Goal: Task Accomplishment & Management: Complete application form

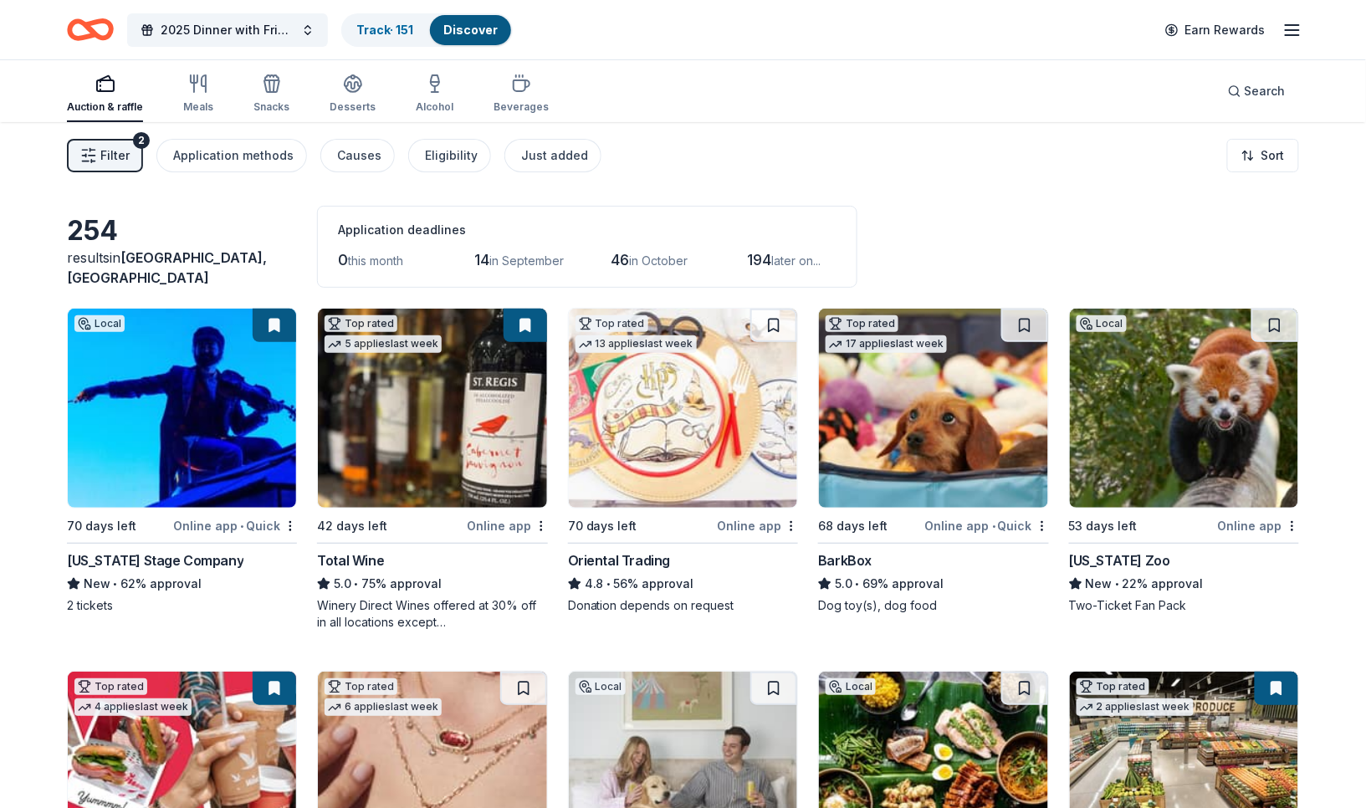
click at [124, 153] on span "Filter" at bounding box center [114, 156] width 29 height 20
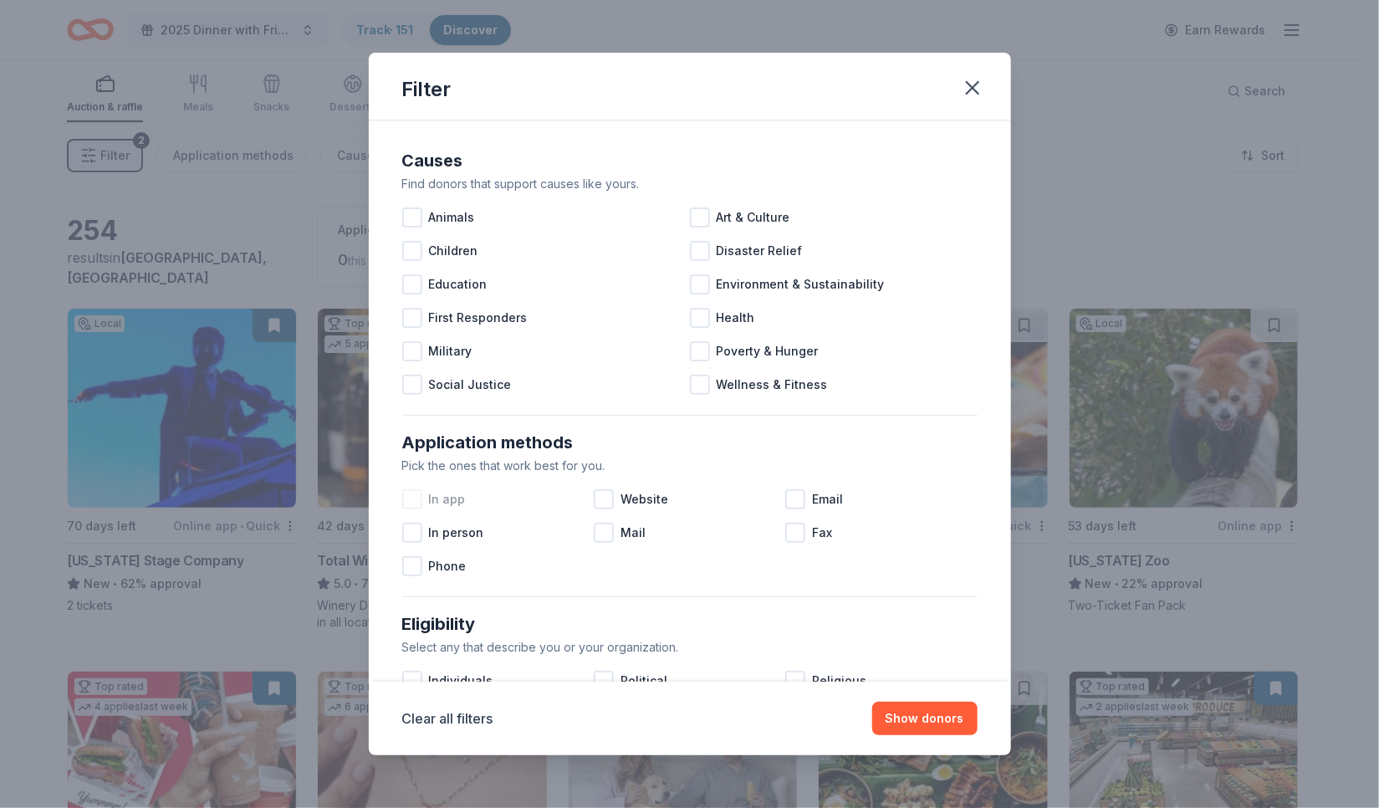
click at [461, 499] on span "In app" at bounding box center [447, 499] width 37 height 20
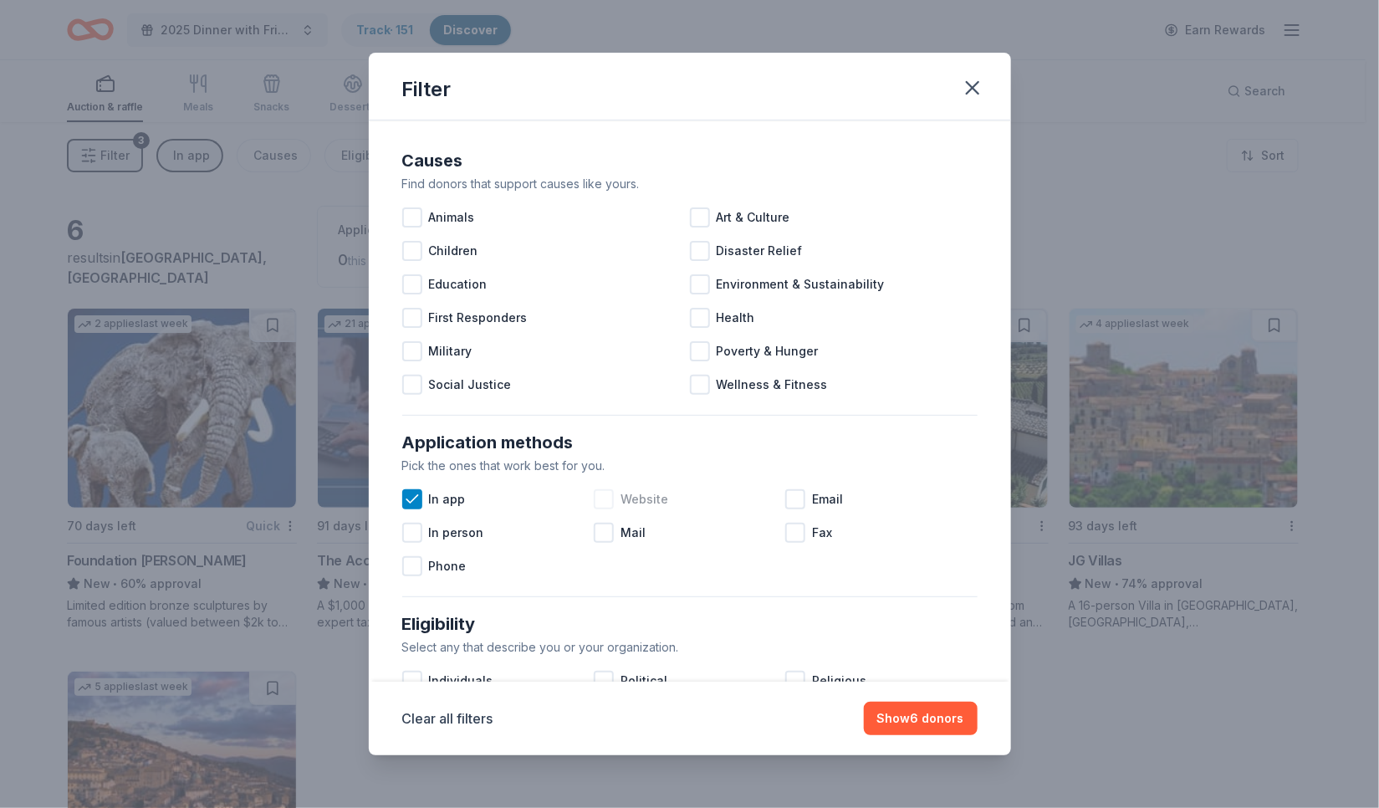
click at [643, 502] on span "Website" at bounding box center [645, 499] width 48 height 20
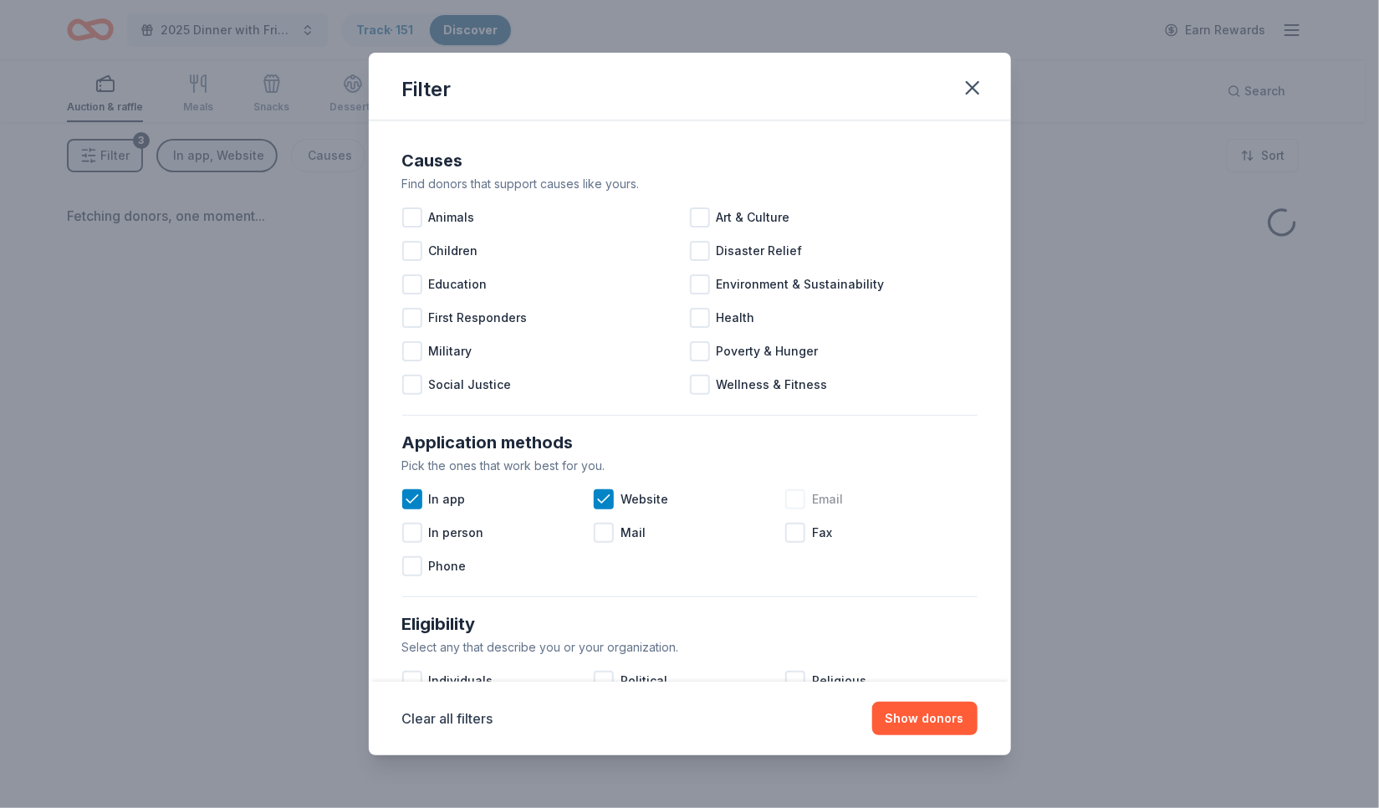
click at [825, 498] on span "Email" at bounding box center [827, 499] width 31 height 20
click at [801, 528] on div "Fax" at bounding box center [882, 532] width 192 height 33
click at [439, 567] on span "Phone" at bounding box center [448, 566] width 38 height 20
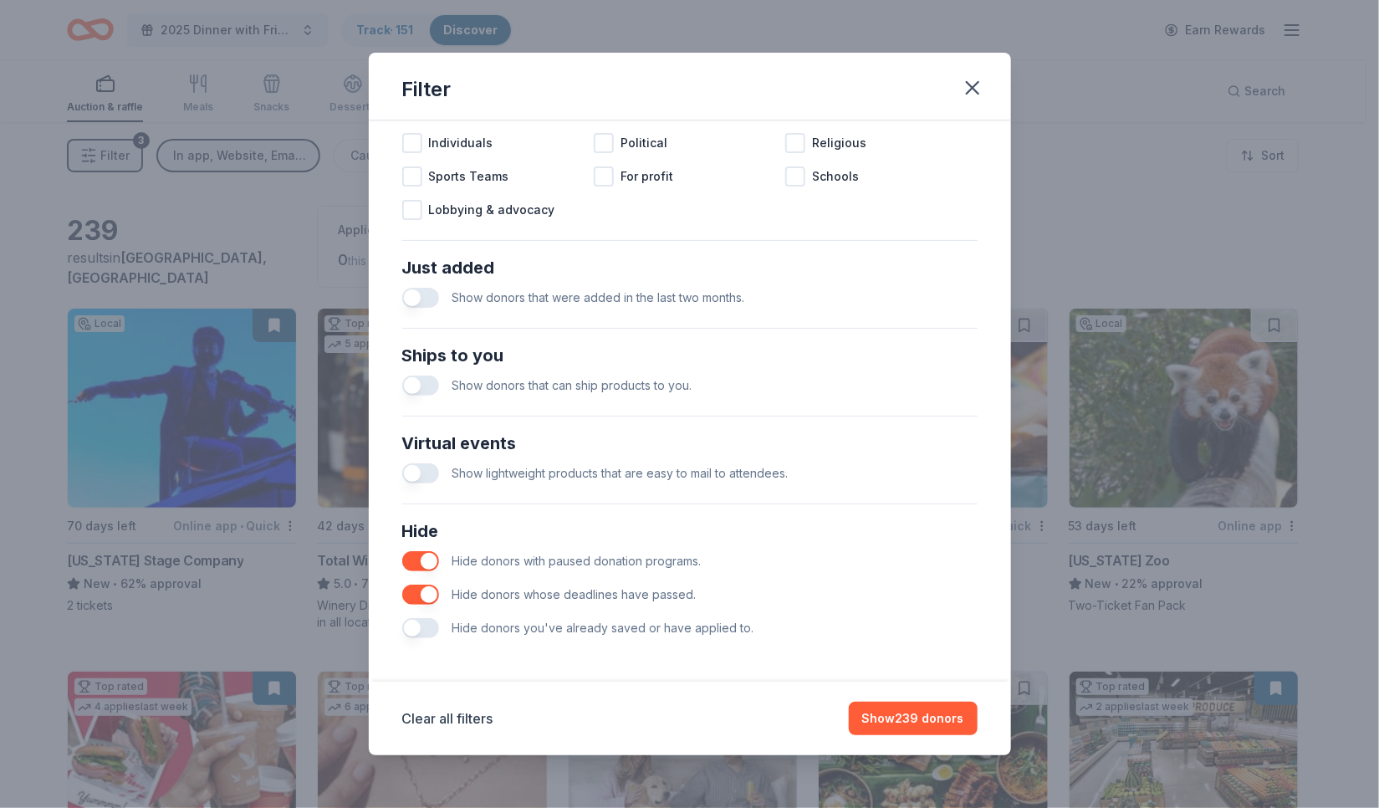
scroll to position [540, 0]
click at [888, 717] on button "Show 239 donors" at bounding box center [913, 718] width 129 height 33
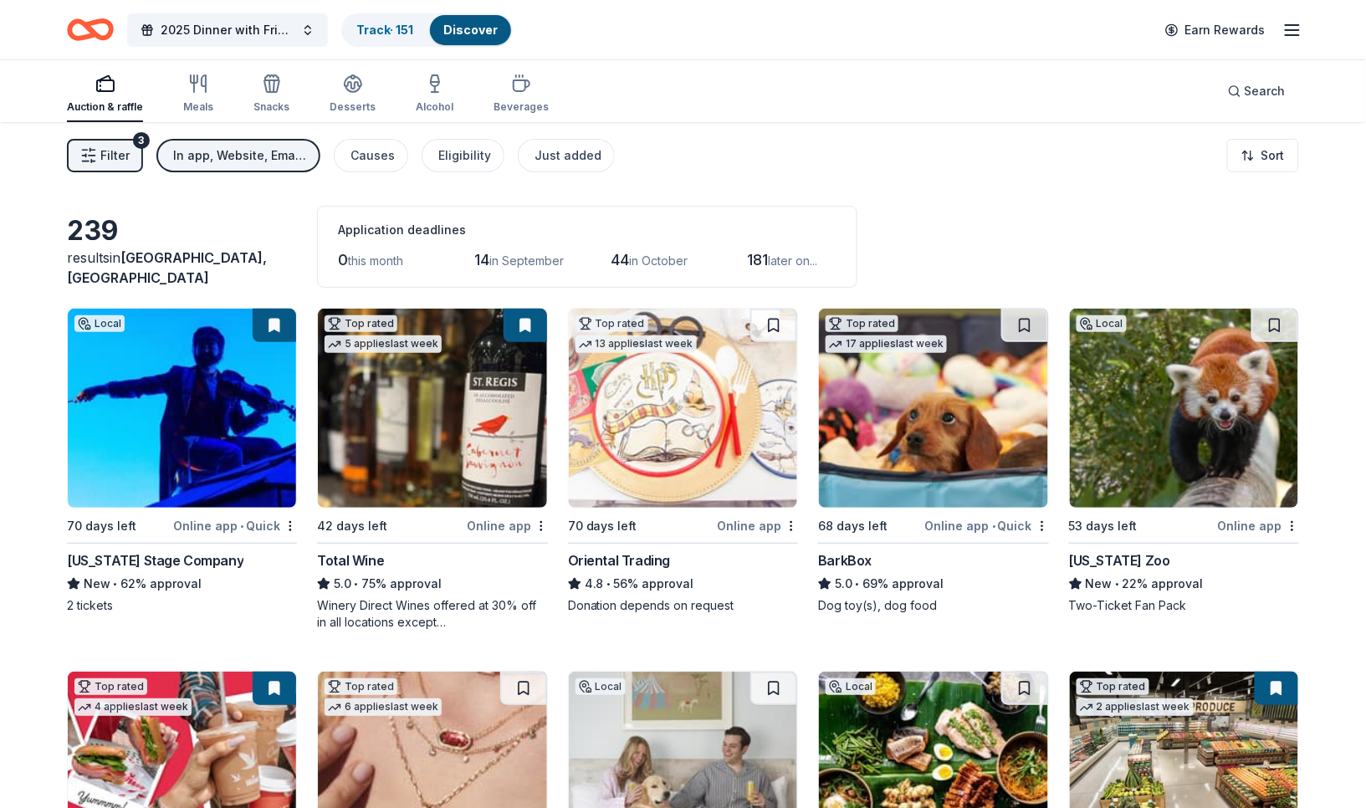
click at [532, 254] on span "in September" at bounding box center [526, 260] width 74 height 14
click at [231, 483] on img at bounding box center [182, 408] width 228 height 199
click at [106, 165] on button "Filter 3" at bounding box center [105, 155] width 76 height 33
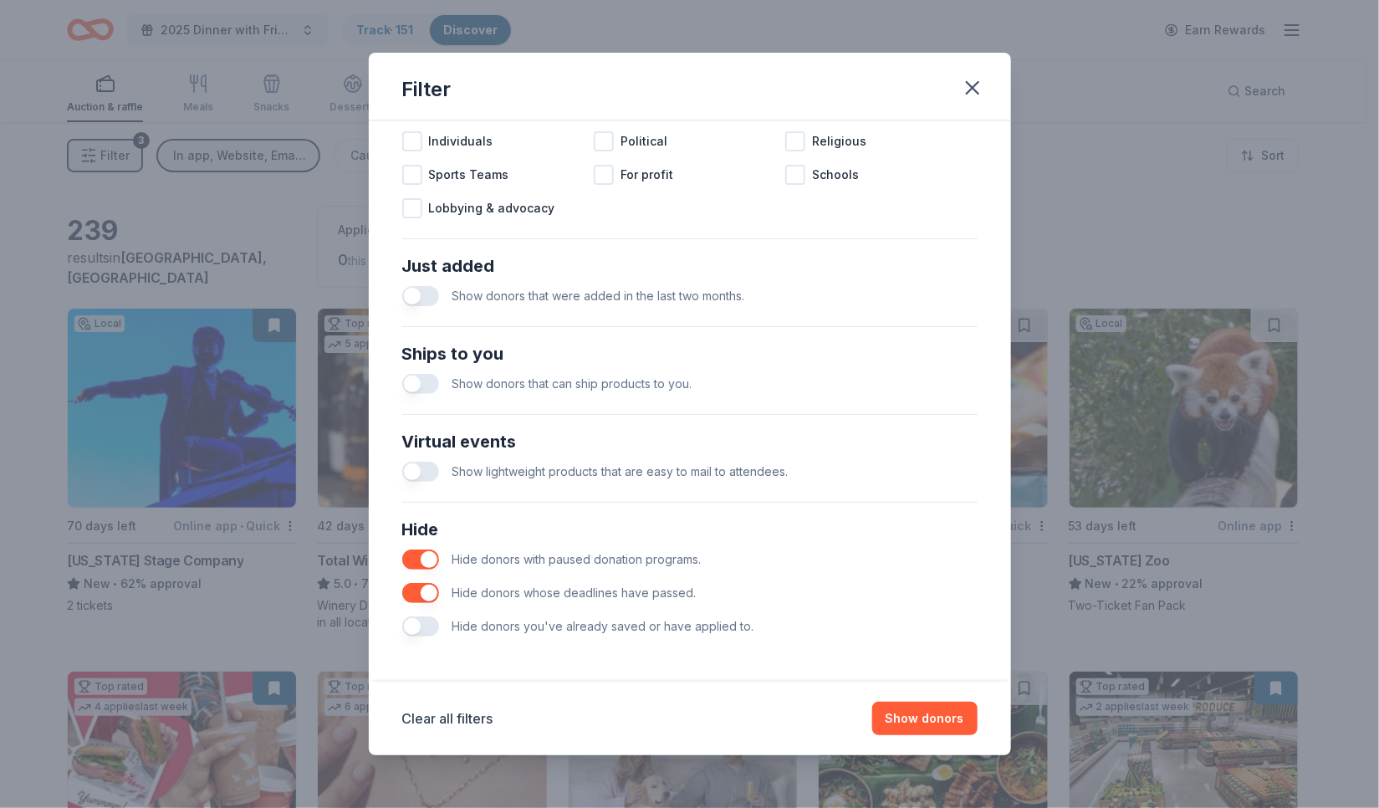
click at [422, 631] on button "button" at bounding box center [420, 627] width 37 height 20
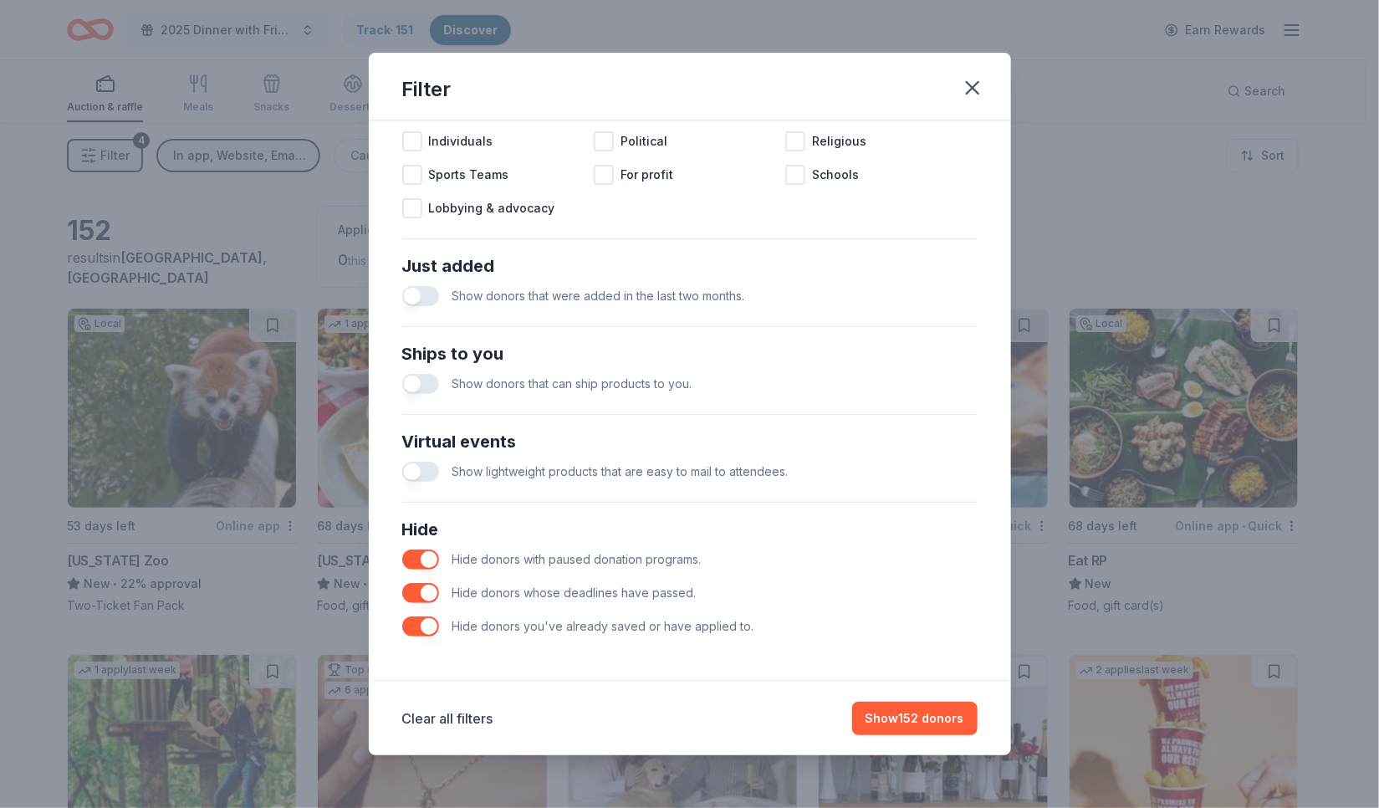
click at [424, 622] on button "button" at bounding box center [420, 627] width 37 height 20
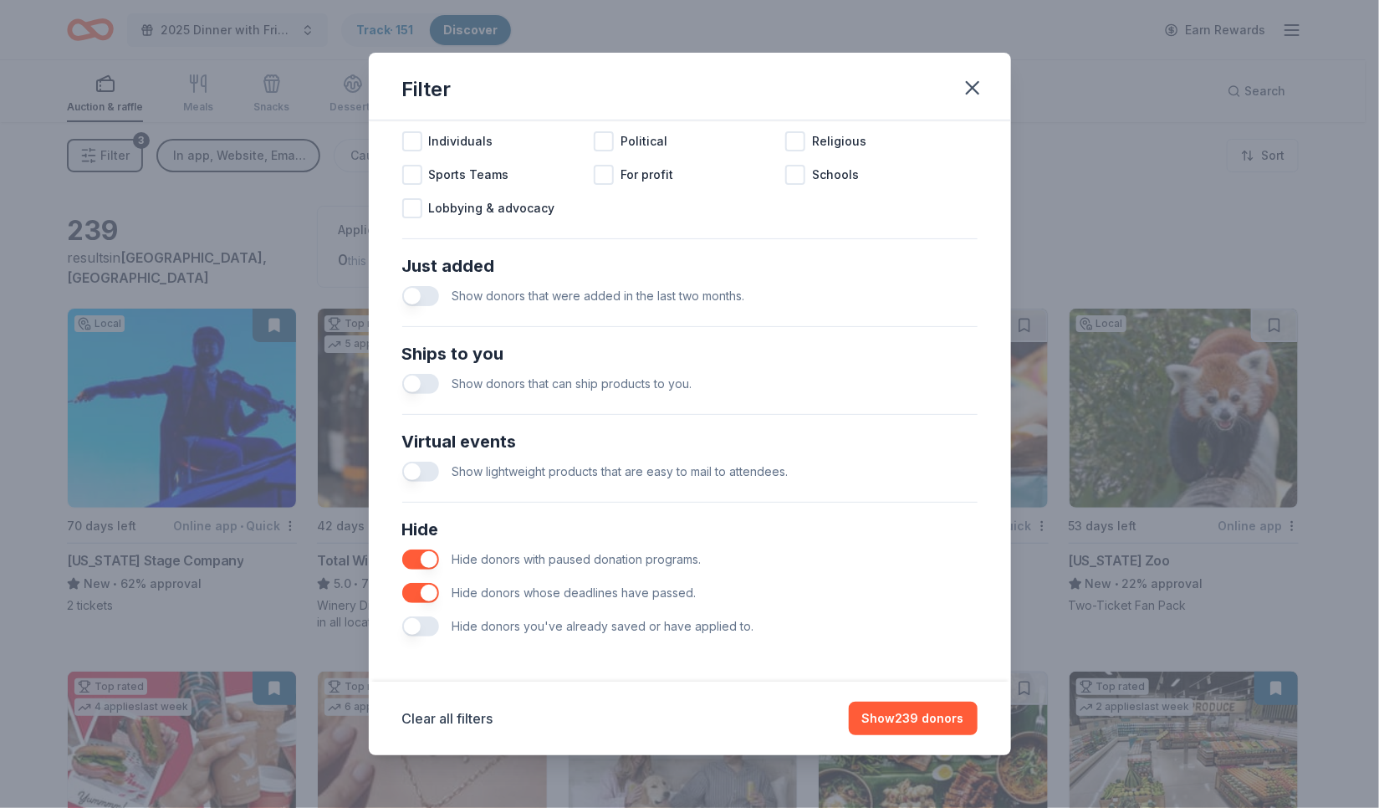
click at [415, 625] on button "button" at bounding box center [420, 627] width 37 height 20
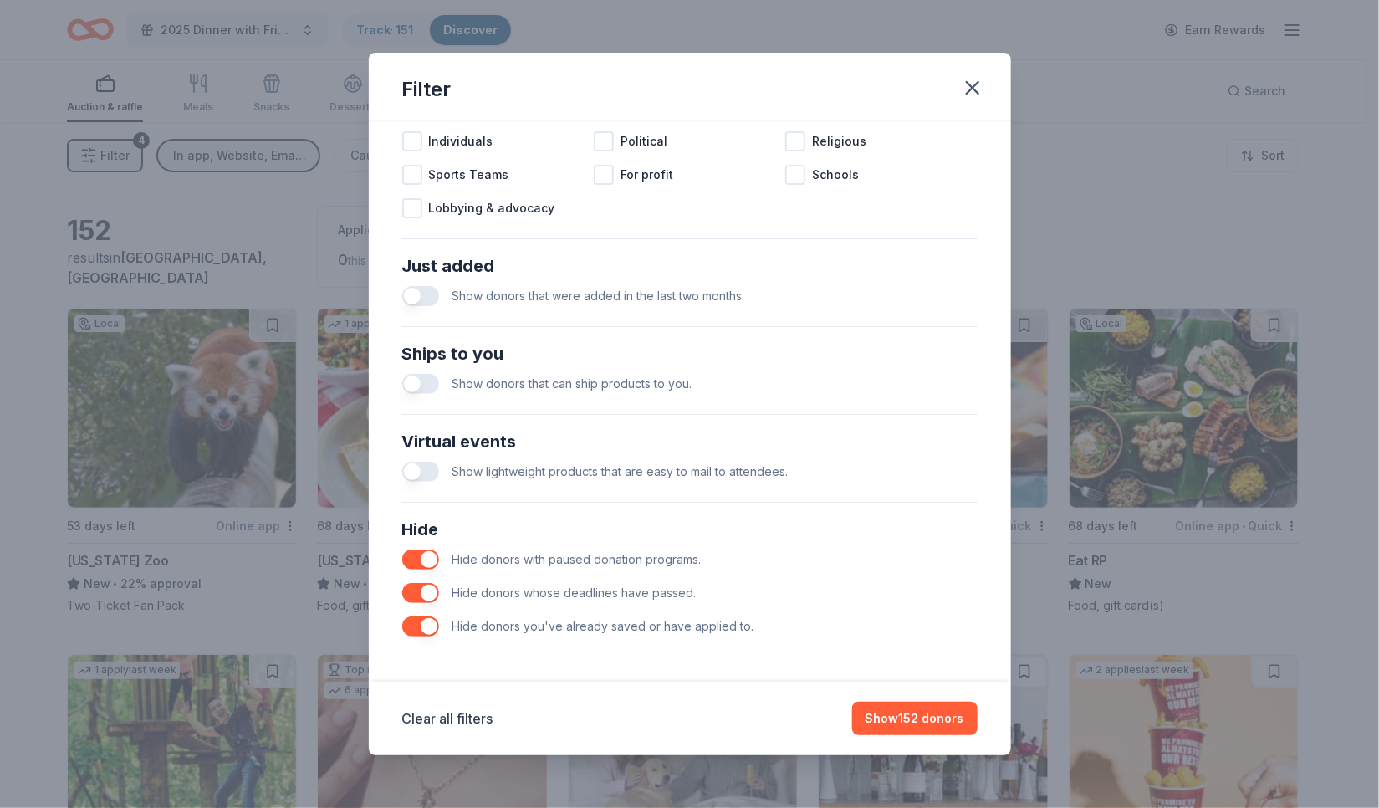
click at [428, 624] on button "button" at bounding box center [420, 627] width 37 height 20
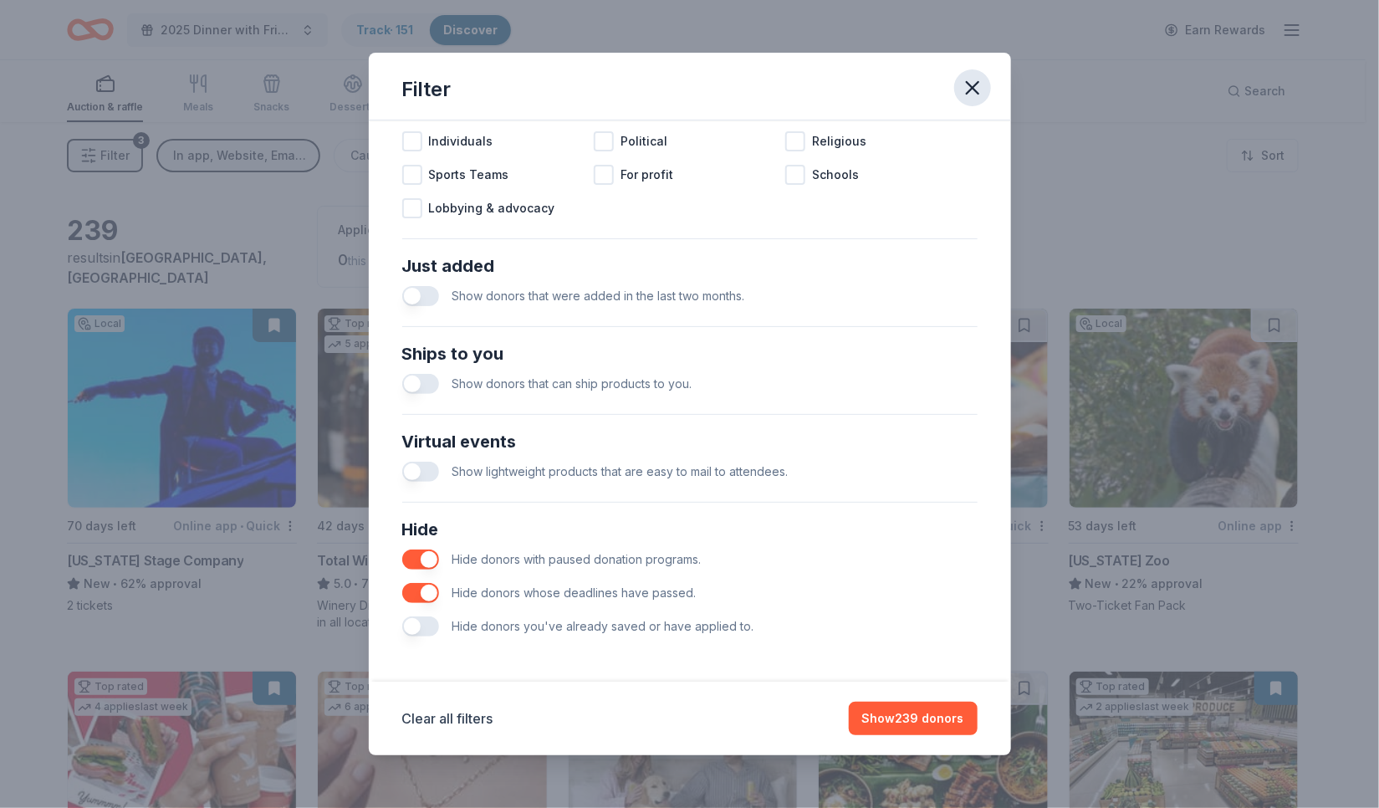
click at [977, 84] on icon "button" at bounding box center [973, 88] width 12 height 12
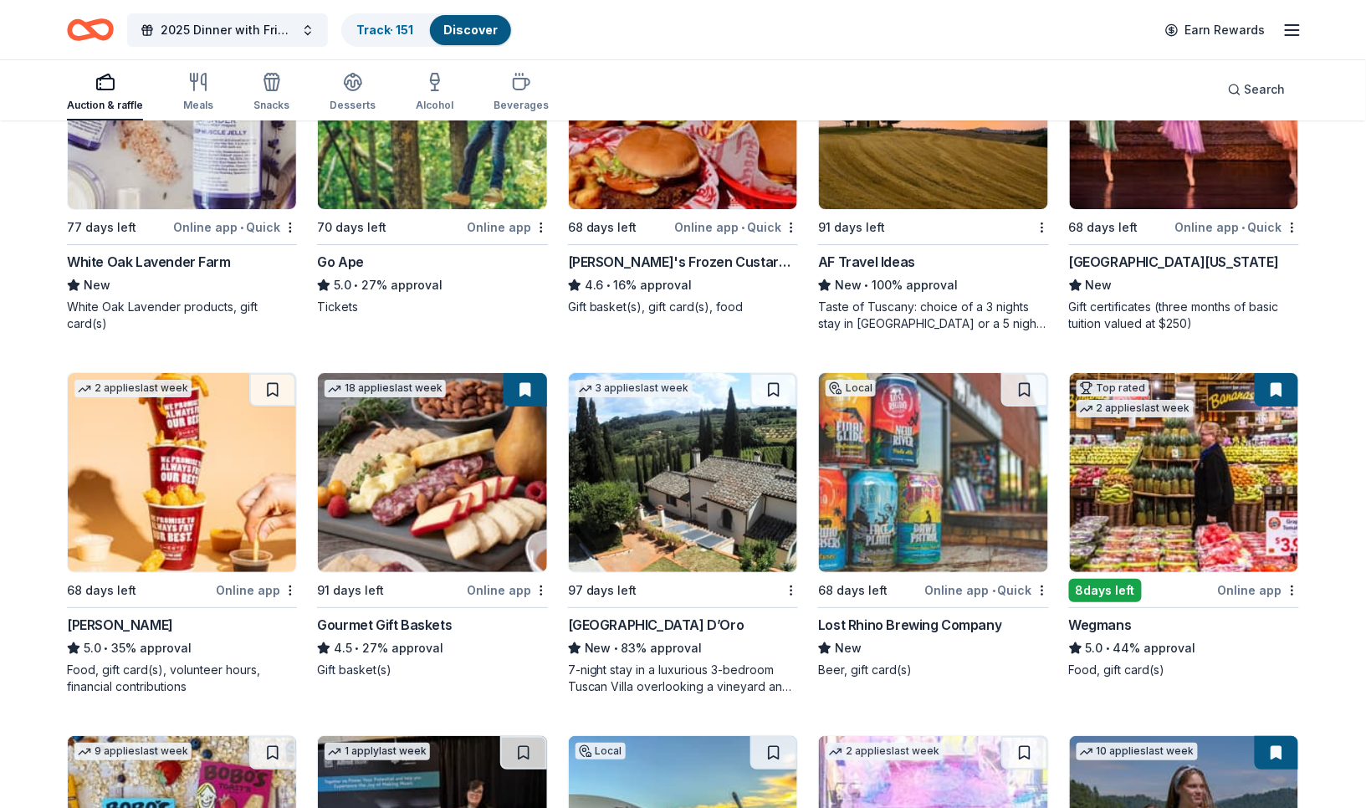
scroll to position [1836, 0]
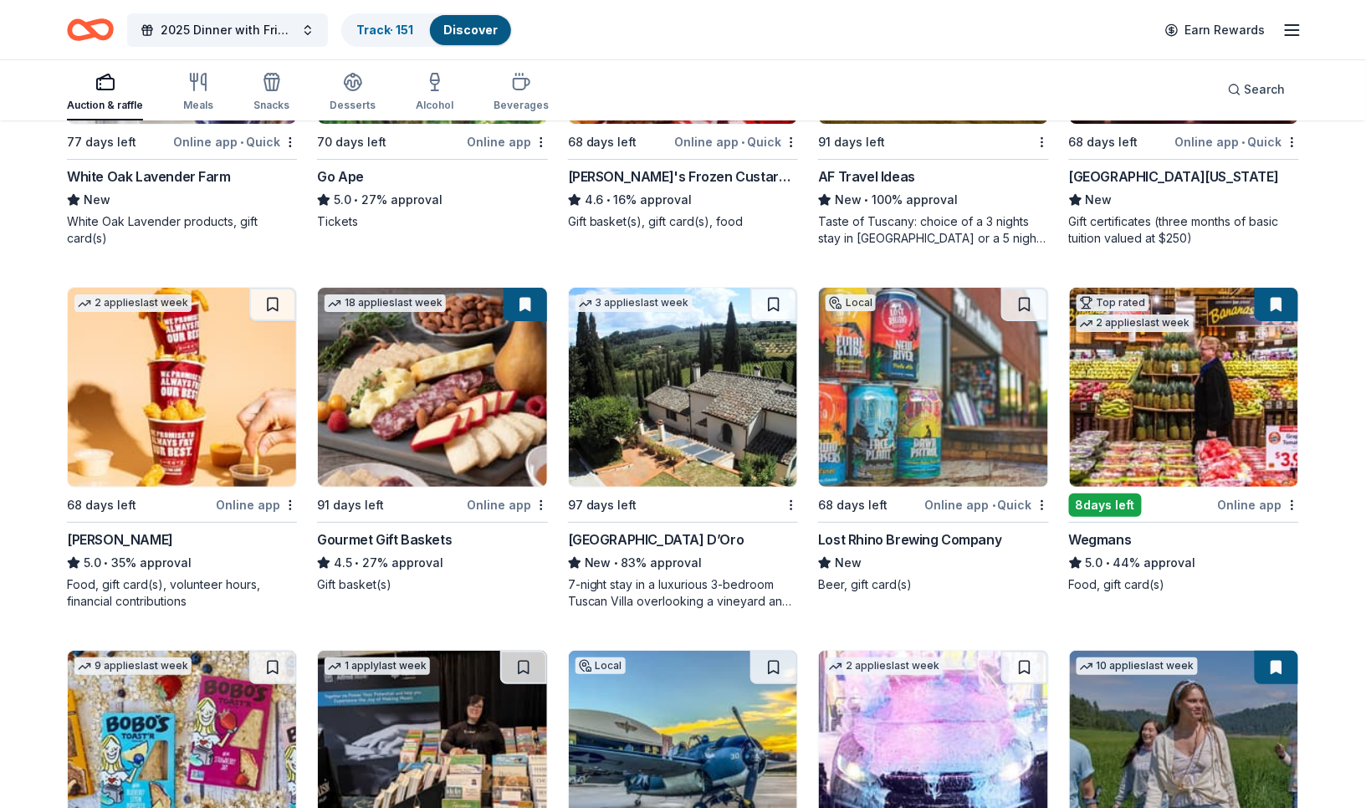
click at [722, 466] on img at bounding box center [683, 387] width 228 height 199
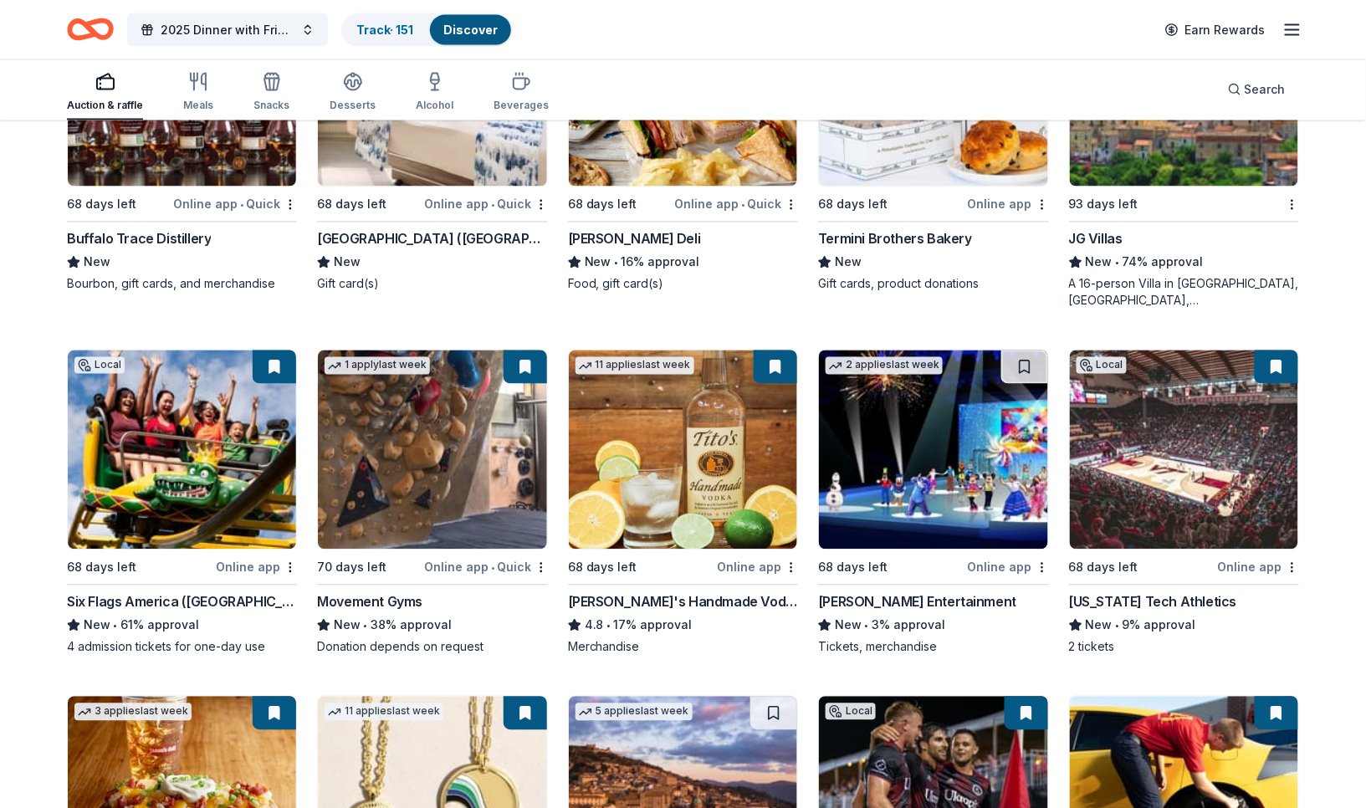
scroll to position [2893, 0]
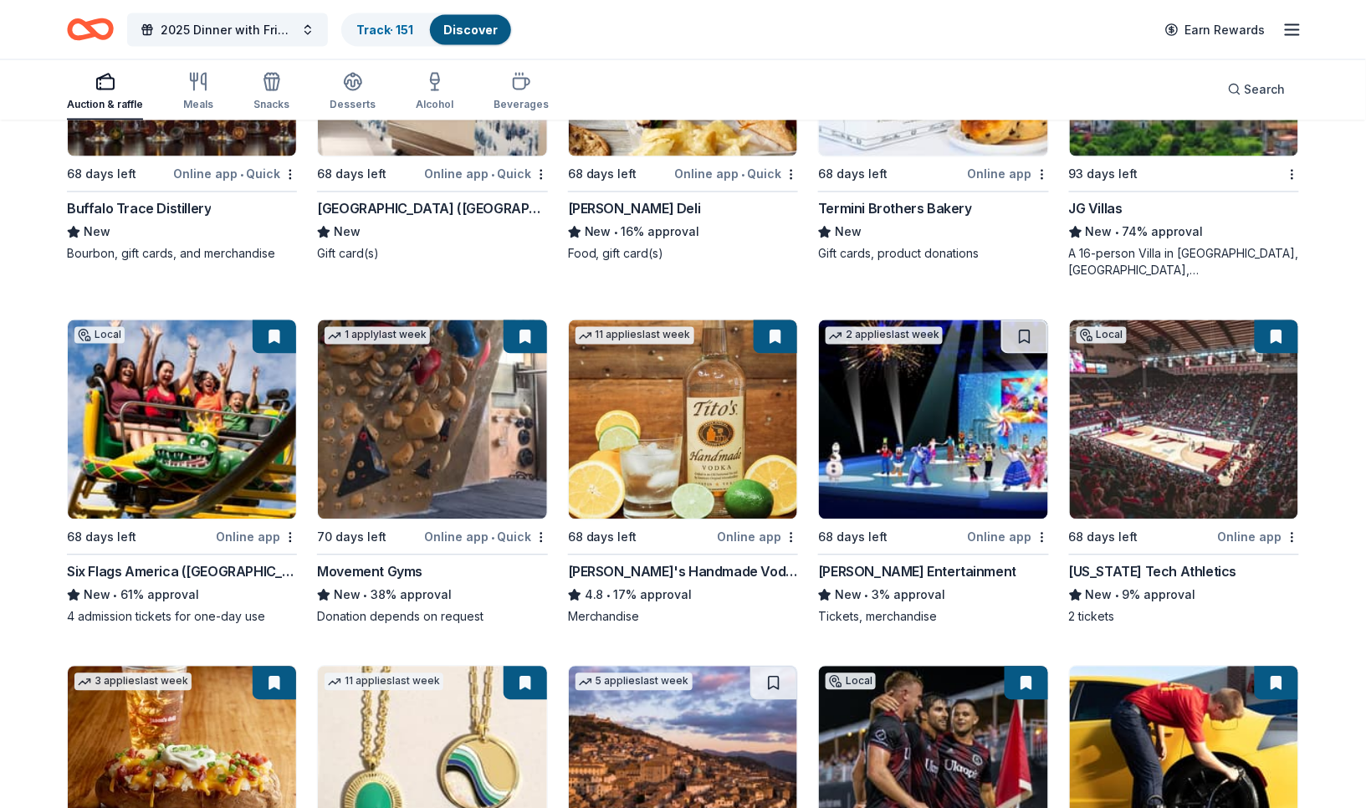
click at [919, 473] on img at bounding box center [933, 419] width 228 height 199
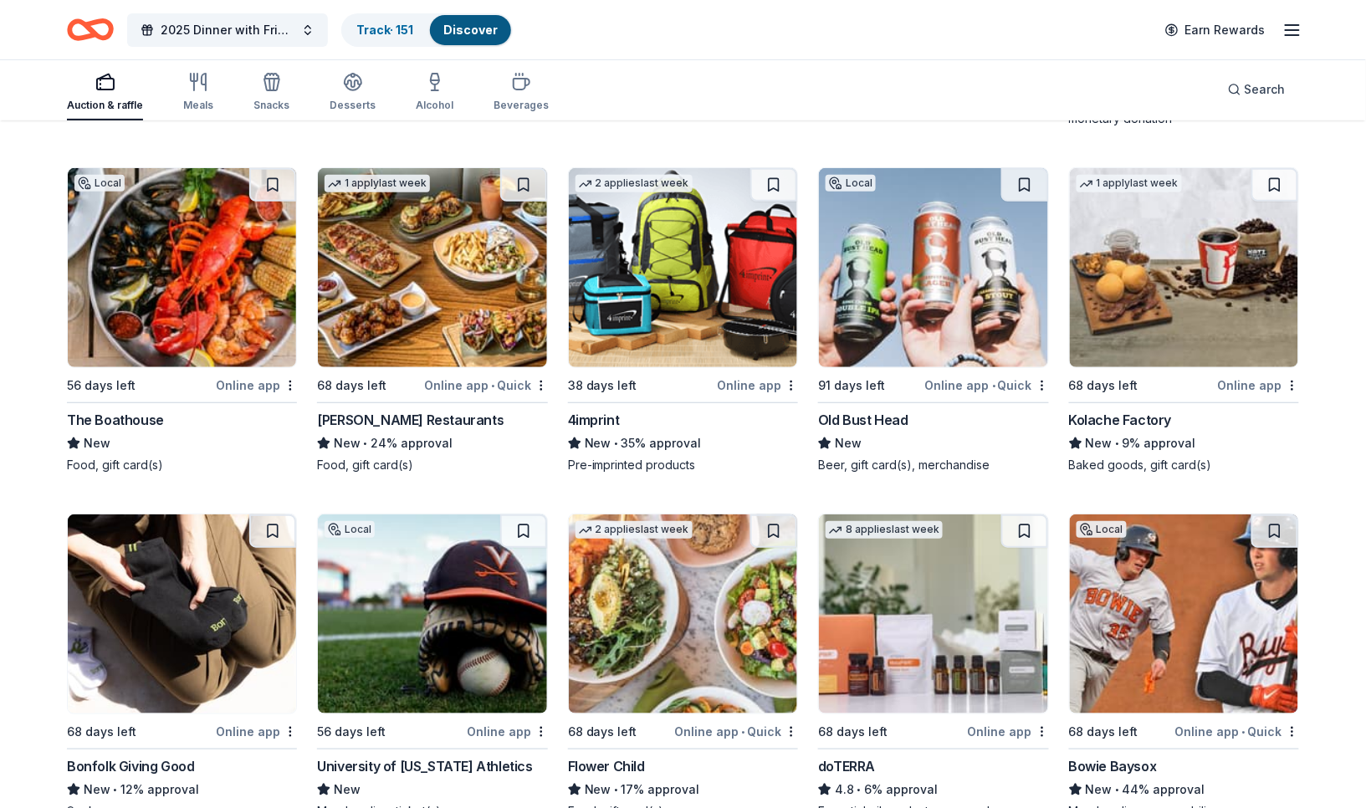
scroll to position [4087, 0]
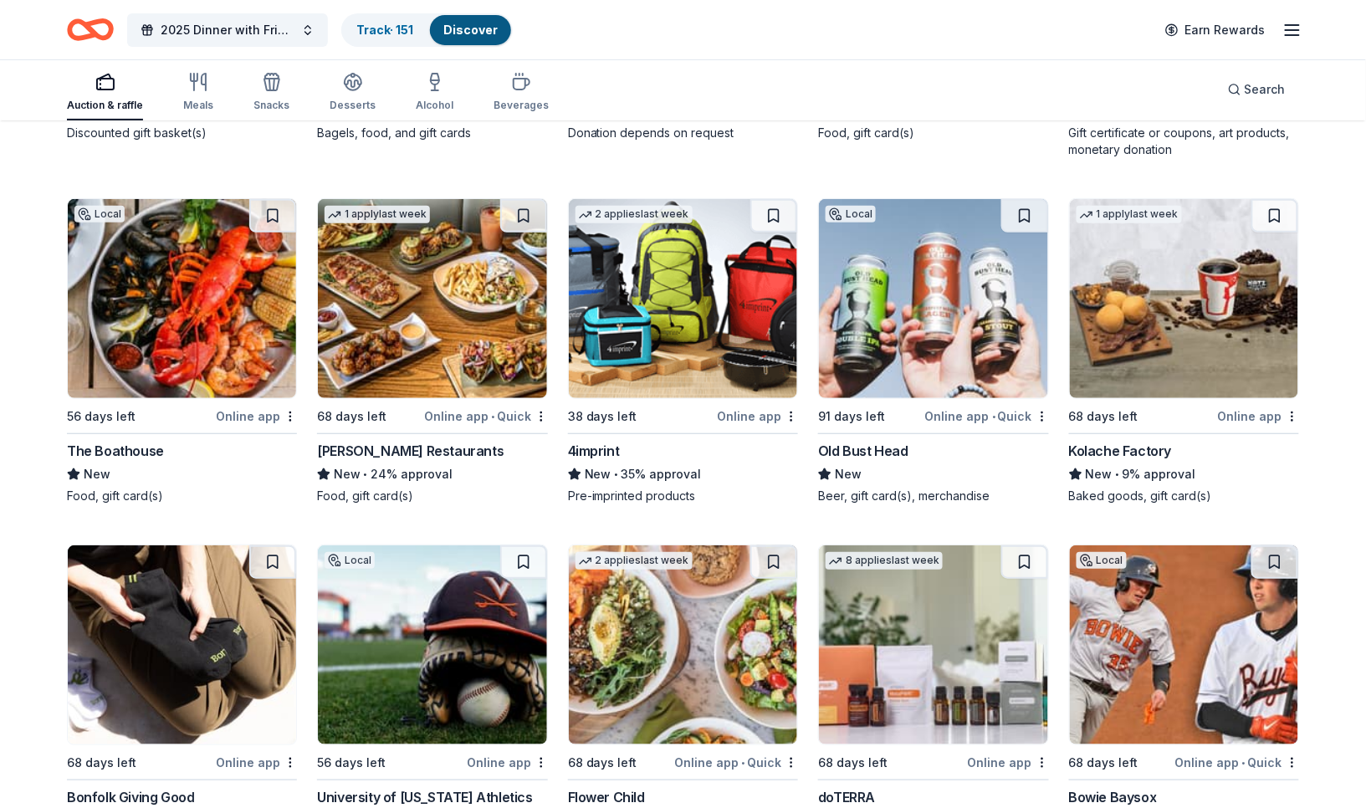
click at [203, 352] on img at bounding box center [182, 298] width 228 height 199
click at [688, 368] on img at bounding box center [683, 298] width 228 height 199
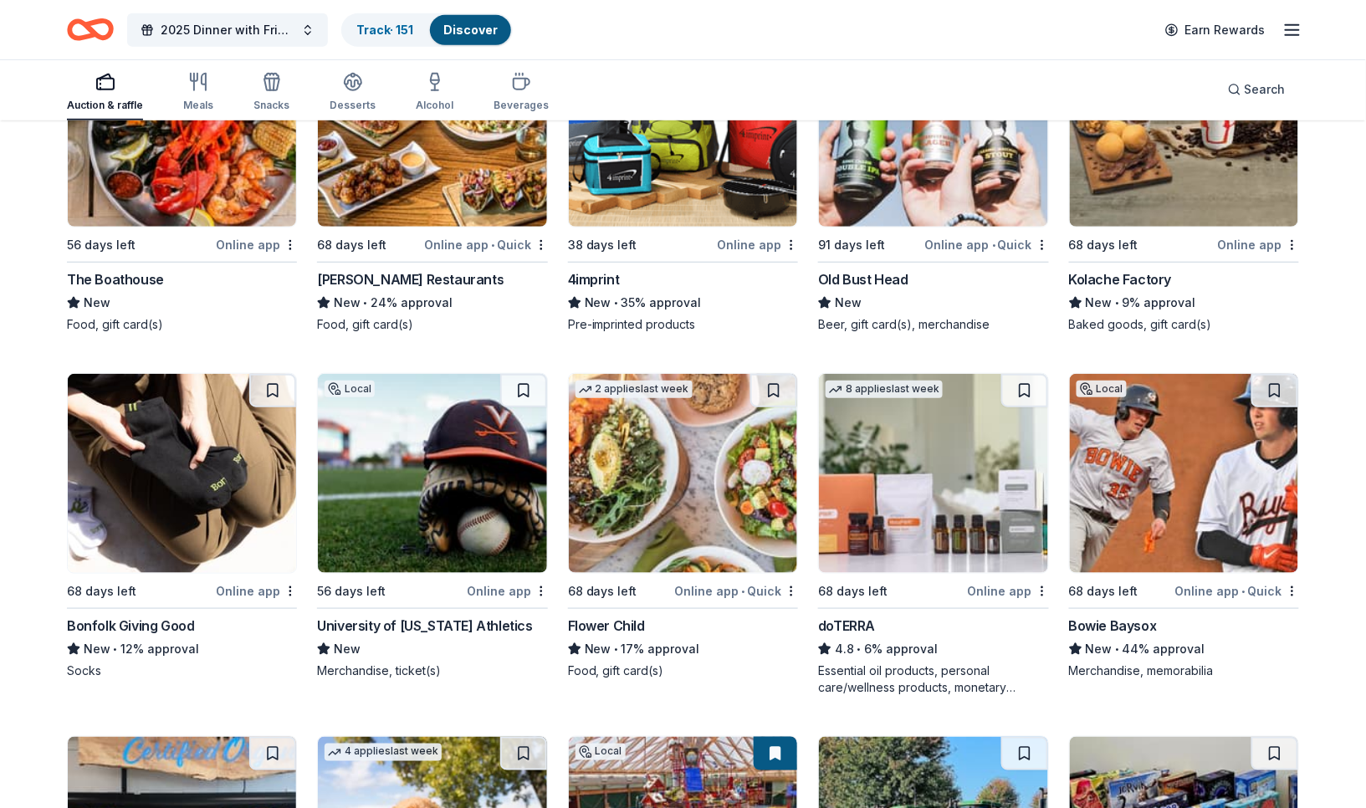
scroll to position [4262, 0]
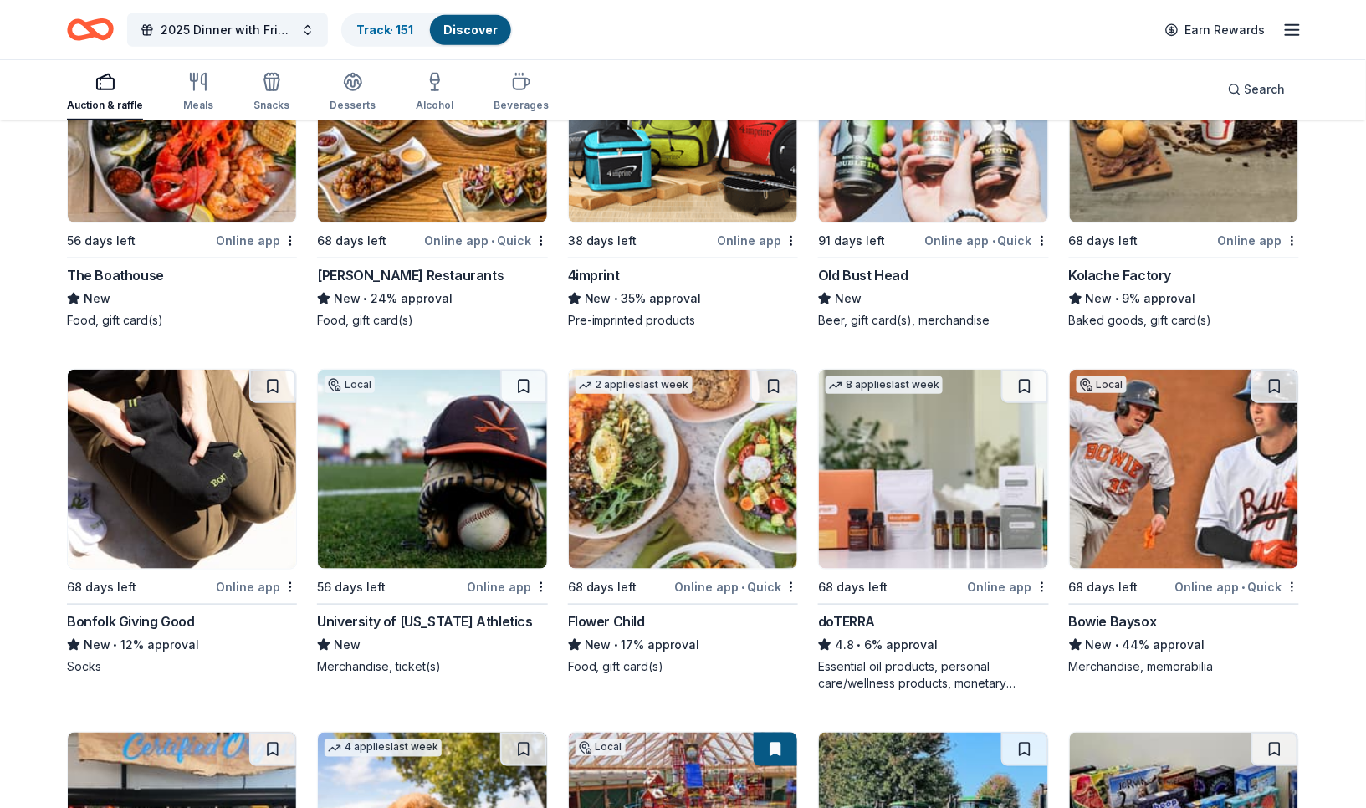
click at [132, 620] on div "Bonfolk Giving Good" at bounding box center [130, 622] width 127 height 20
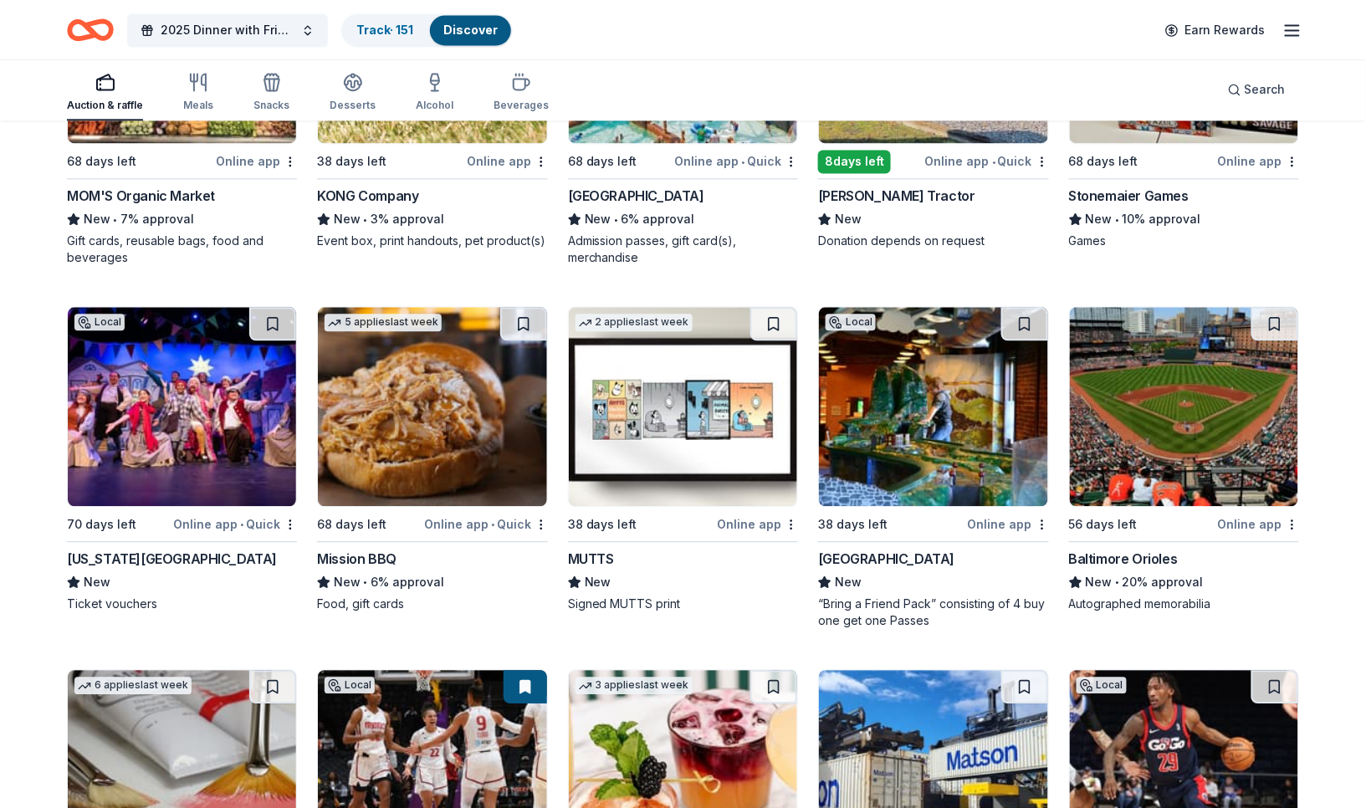
scroll to position [5082, 0]
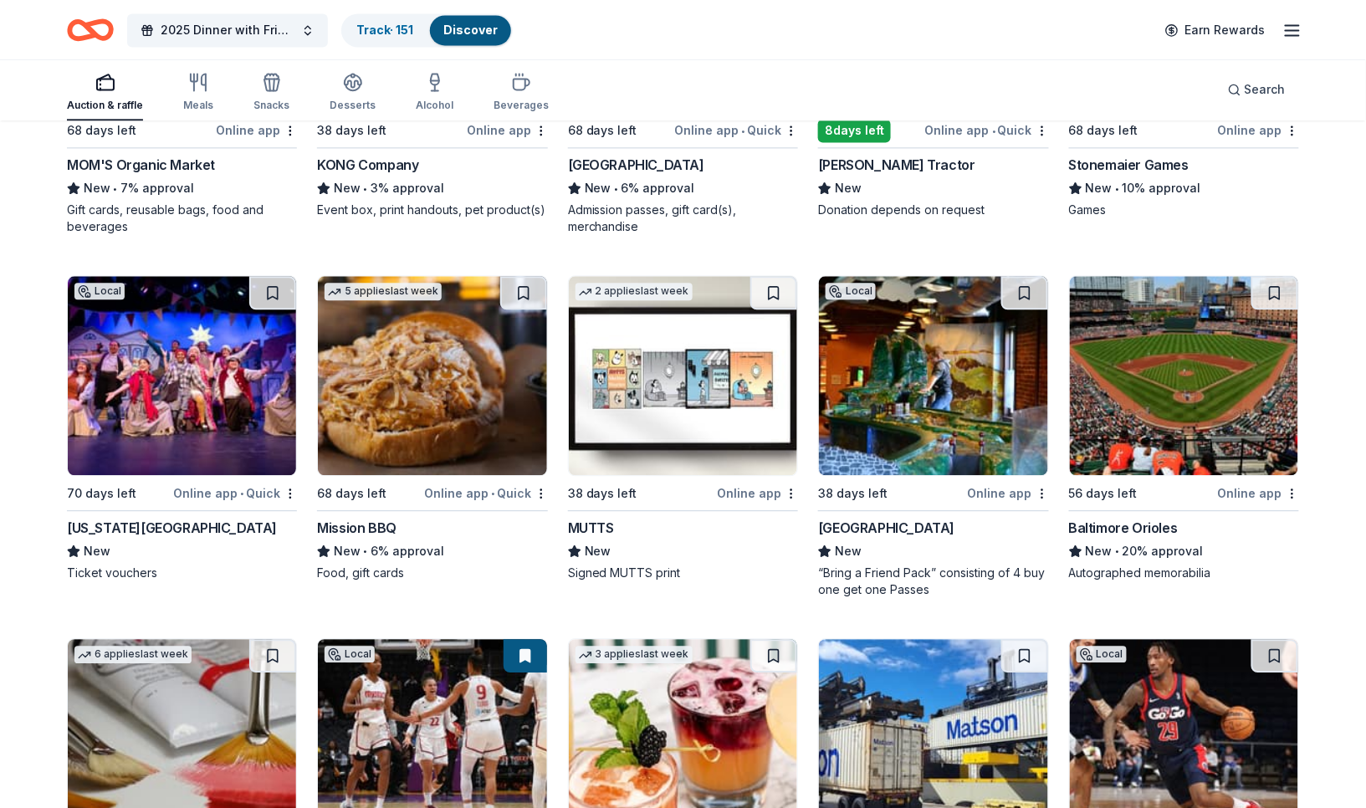
click at [120, 526] on div "[US_STATE][GEOGRAPHIC_DATA]" at bounding box center [172, 528] width 210 height 20
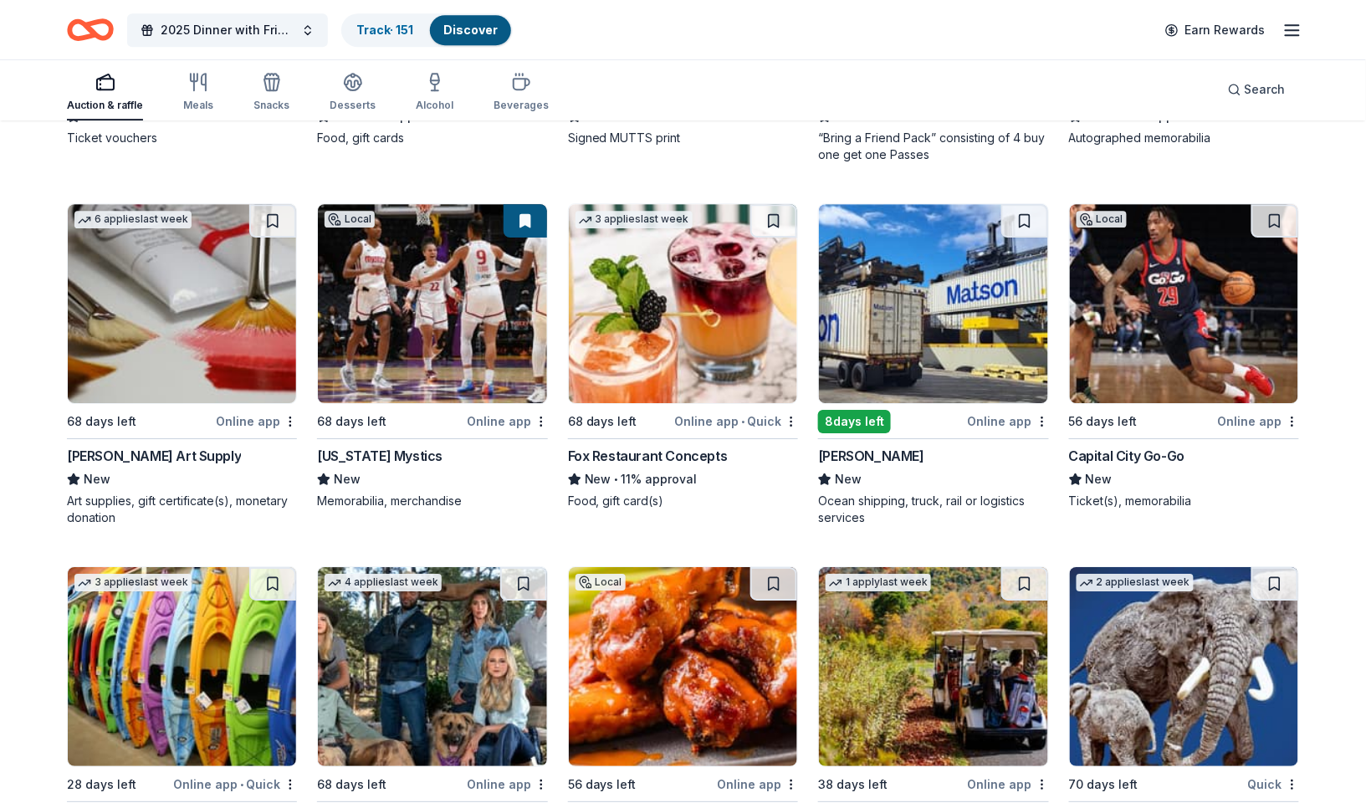
scroll to position [5523, 0]
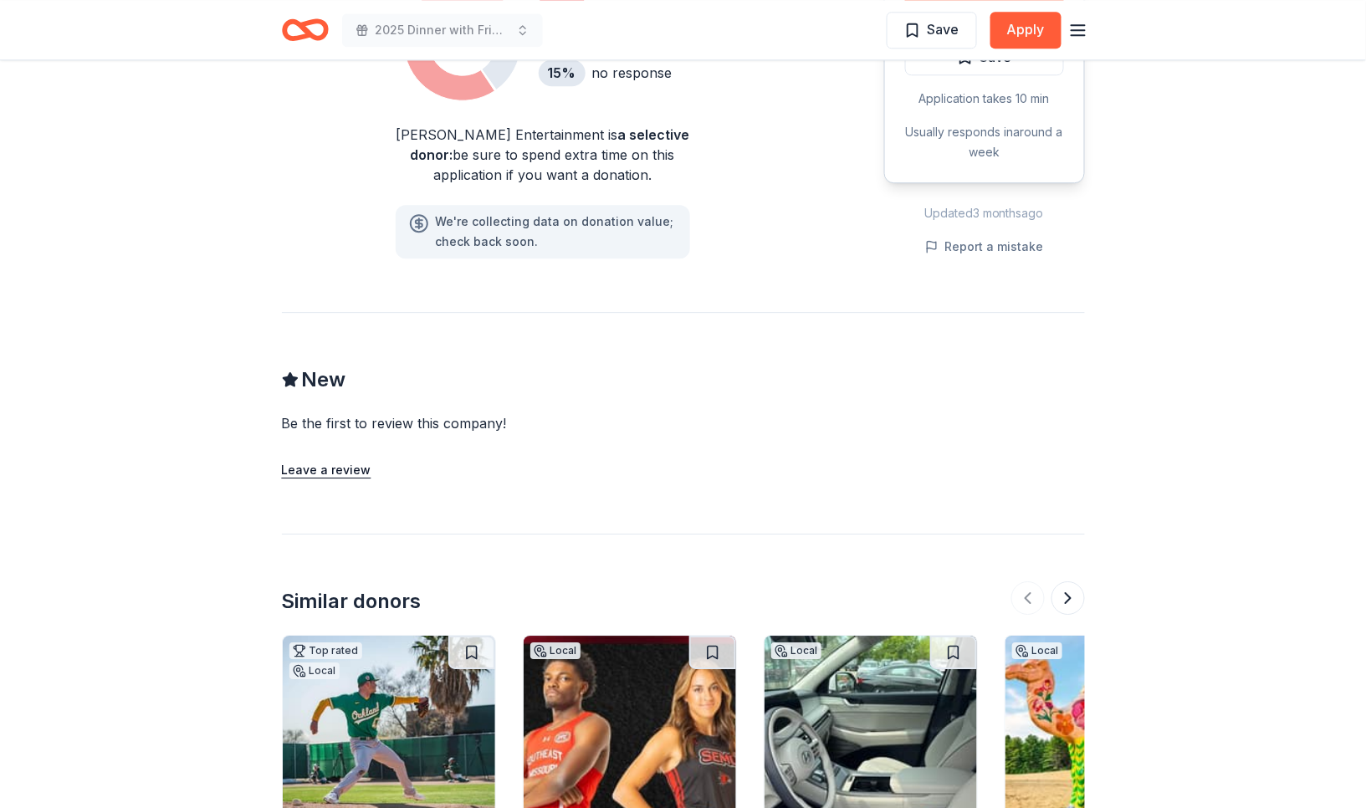
scroll to position [1765, 0]
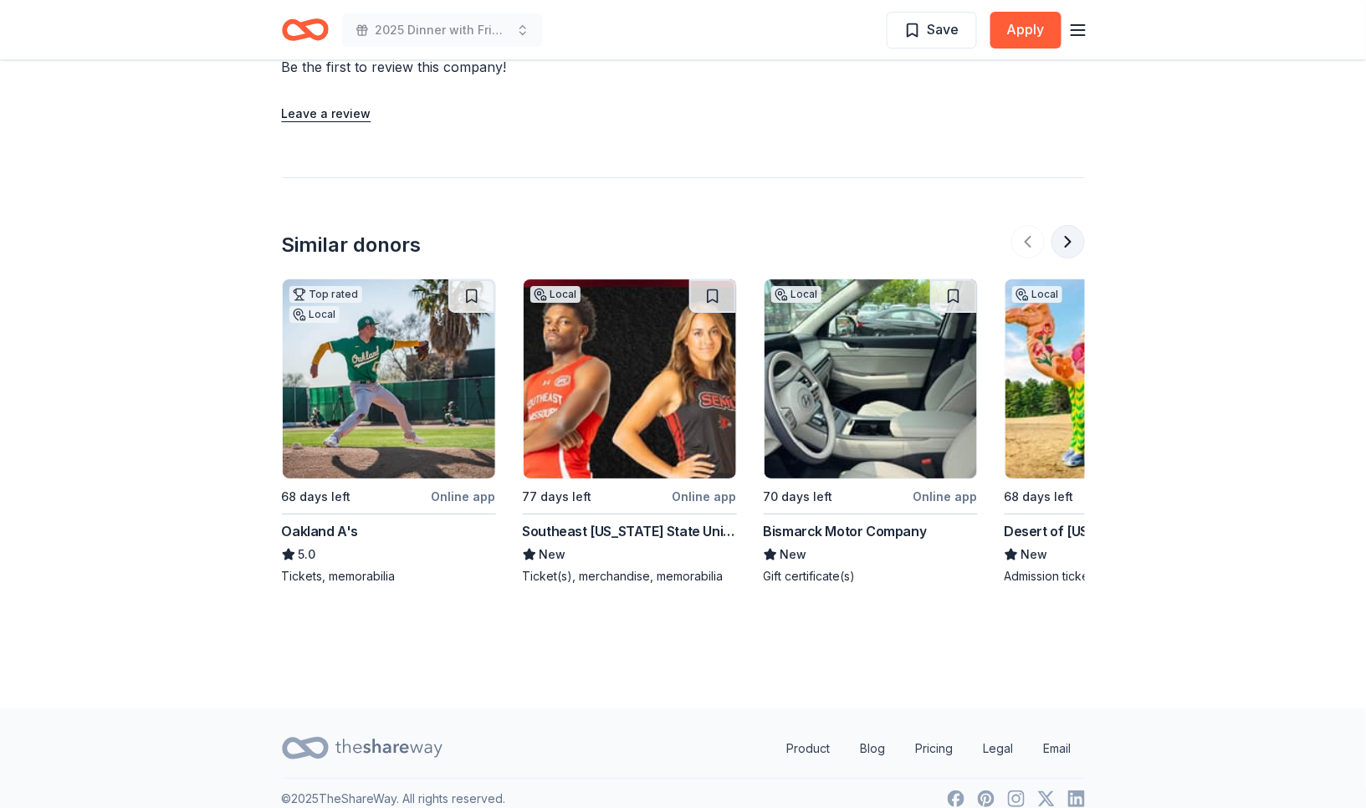
click at [1066, 225] on button at bounding box center [1068, 241] width 33 height 33
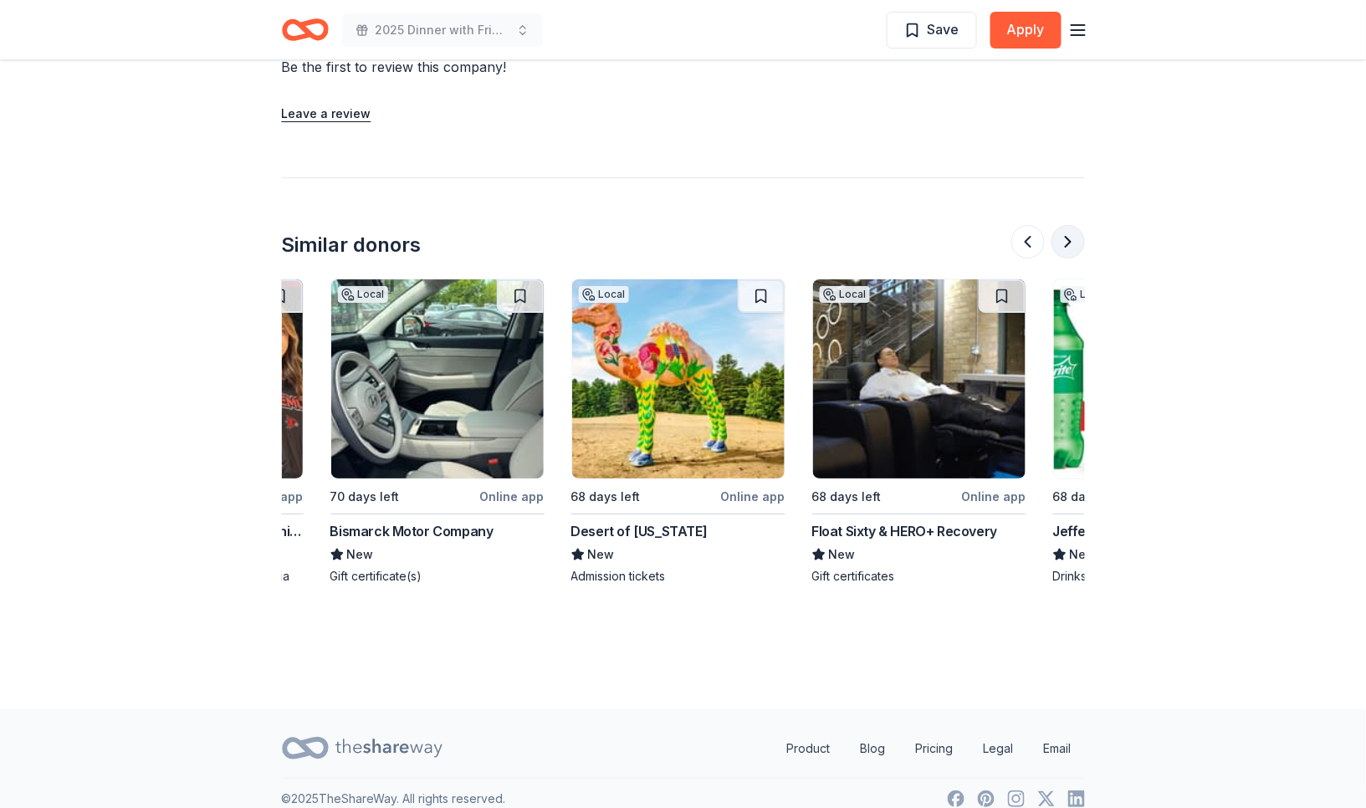
scroll to position [0, 723]
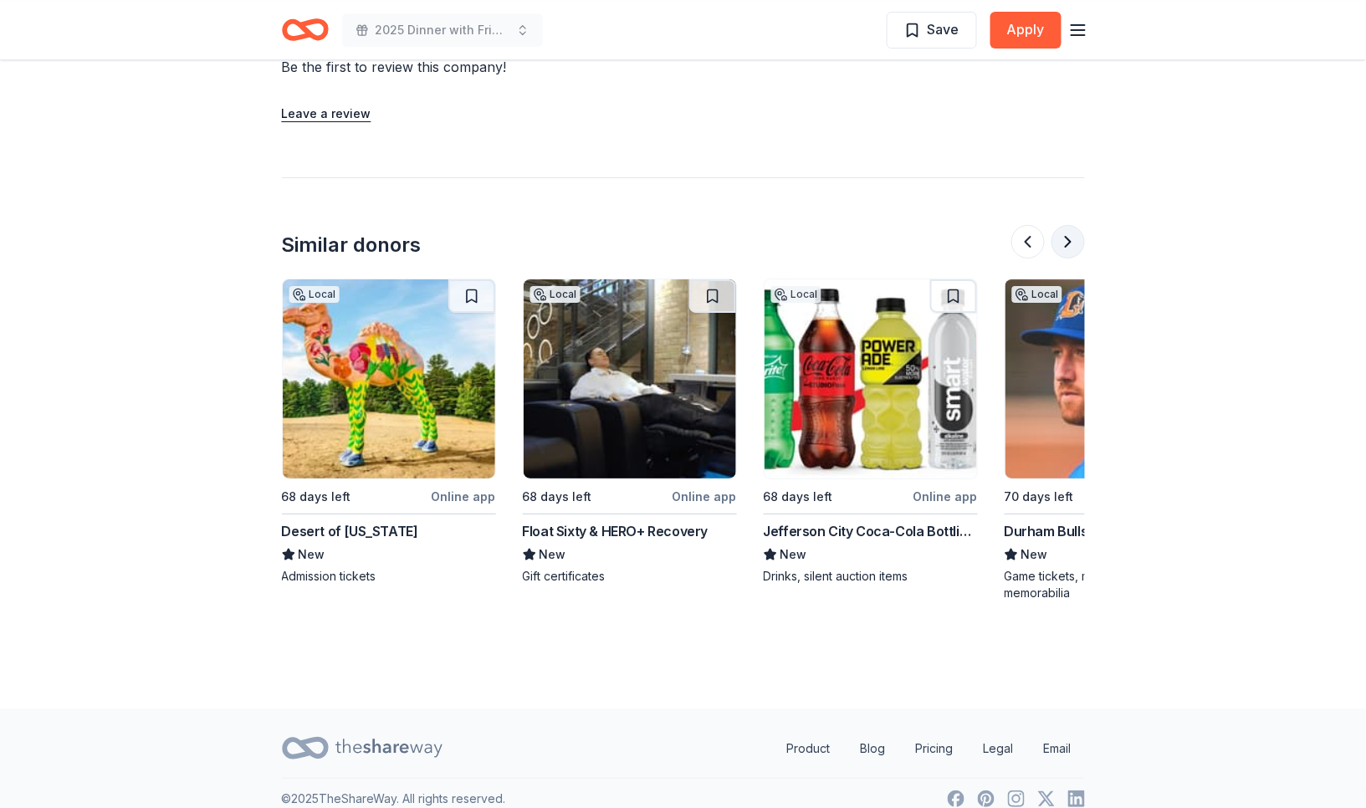
click at [1066, 225] on button at bounding box center [1068, 241] width 33 height 33
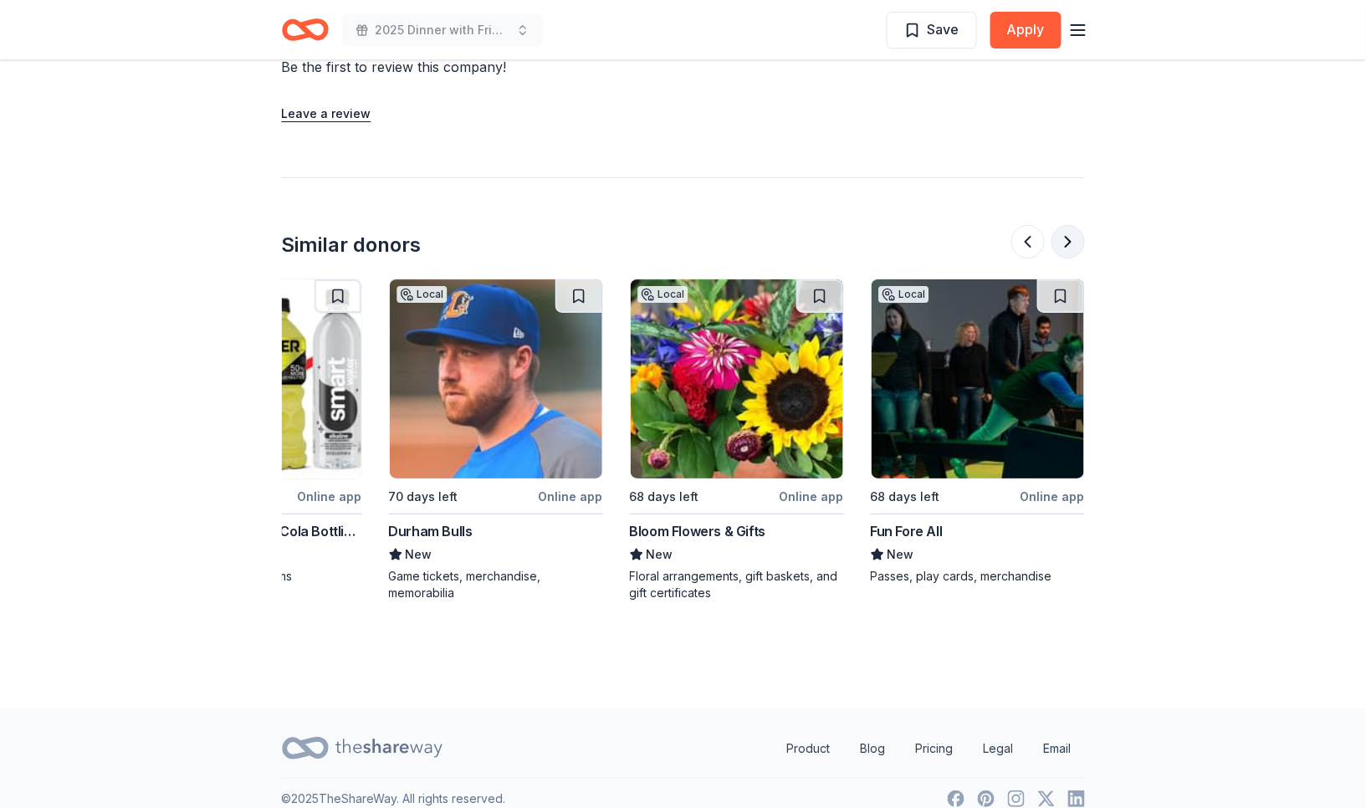
scroll to position [0, 1445]
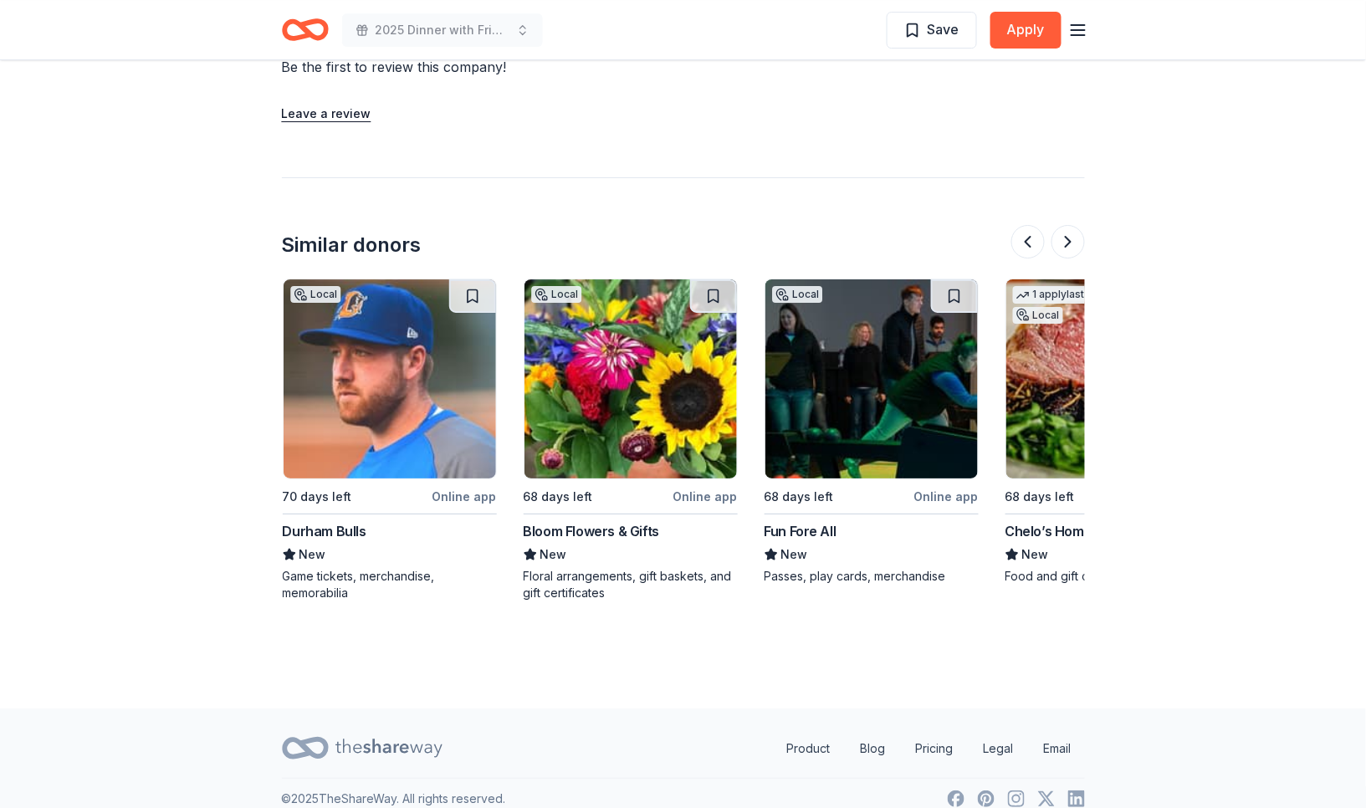
click at [622, 392] on img at bounding box center [631, 378] width 212 height 199
click at [664, 177] on div "Similar donors Top rated Local 68 days left Online app Oakland A's 5.0 Tickets,…" at bounding box center [683, 389] width 803 height 424
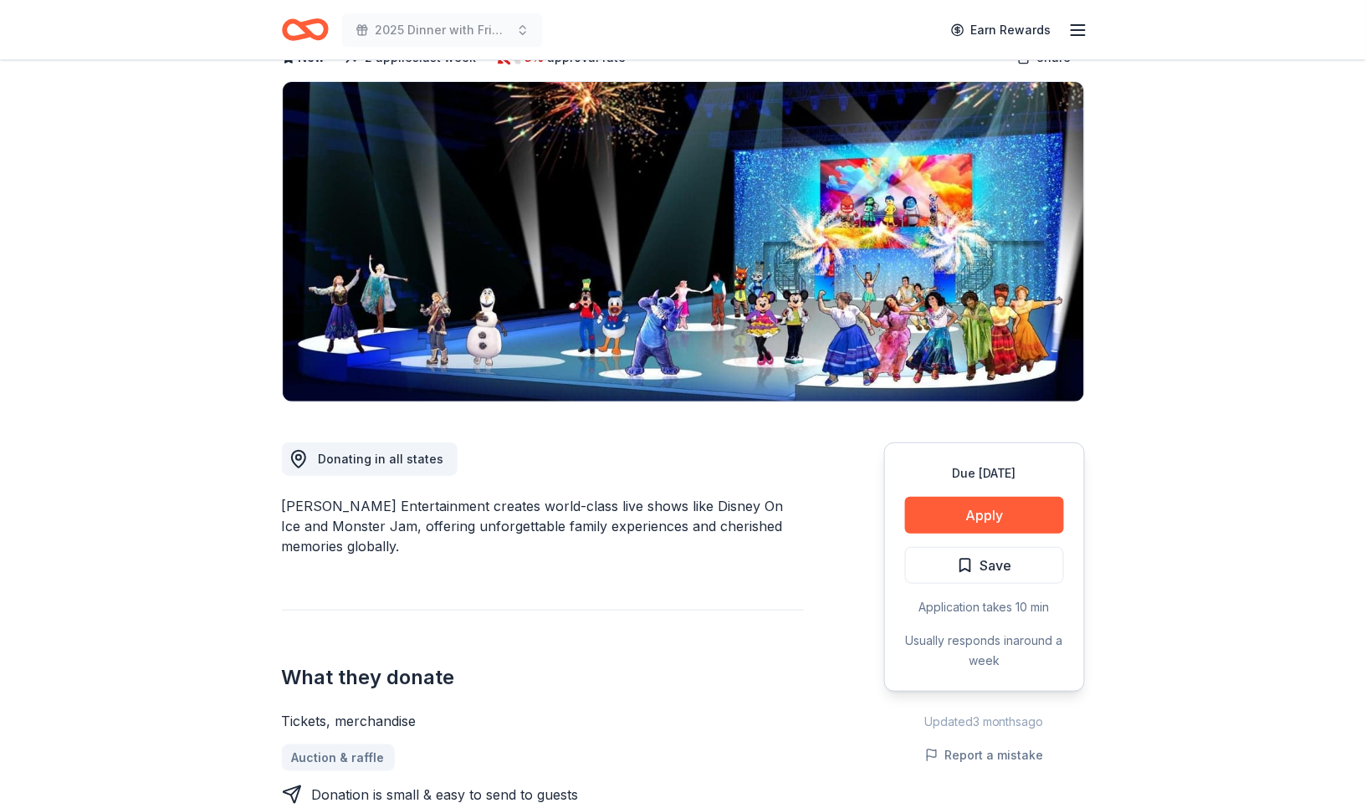
scroll to position [444, 0]
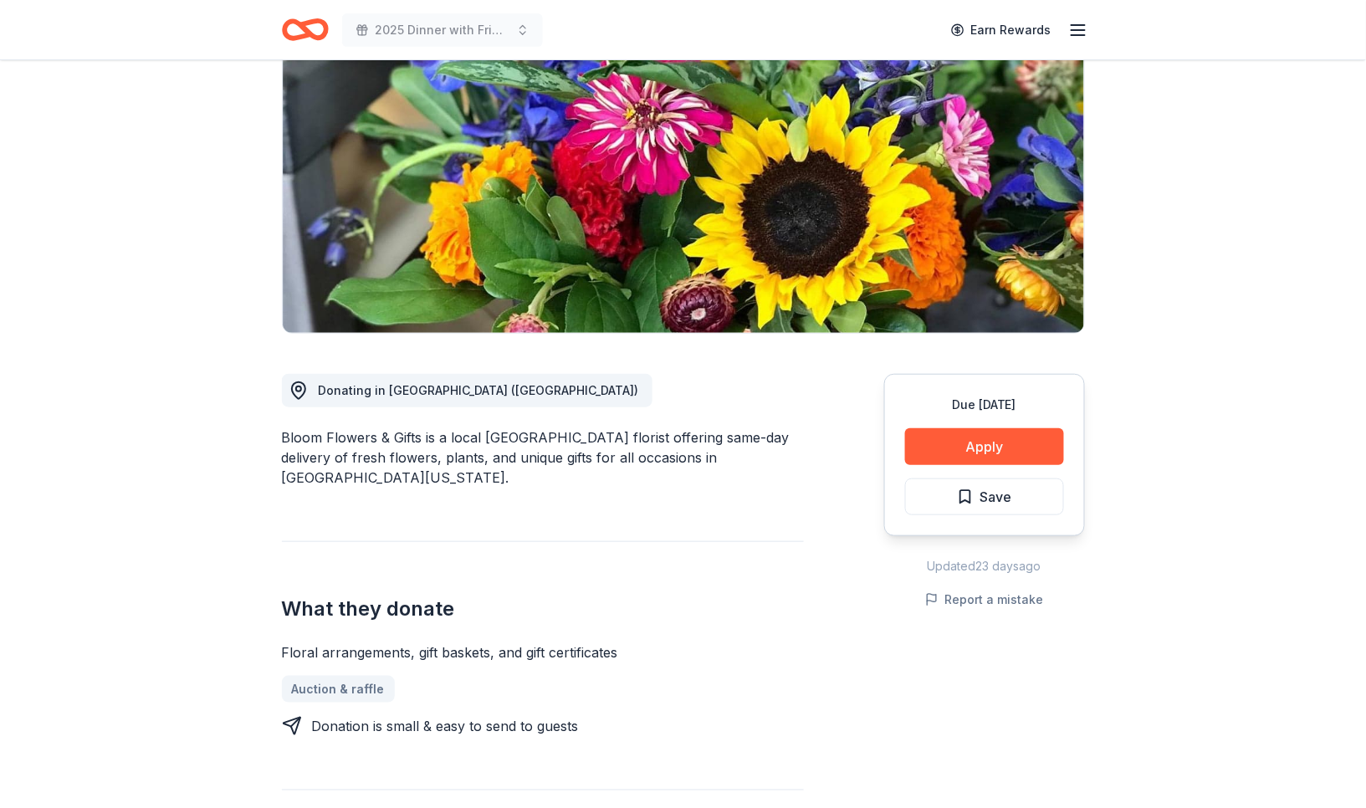
scroll to position [176, 0]
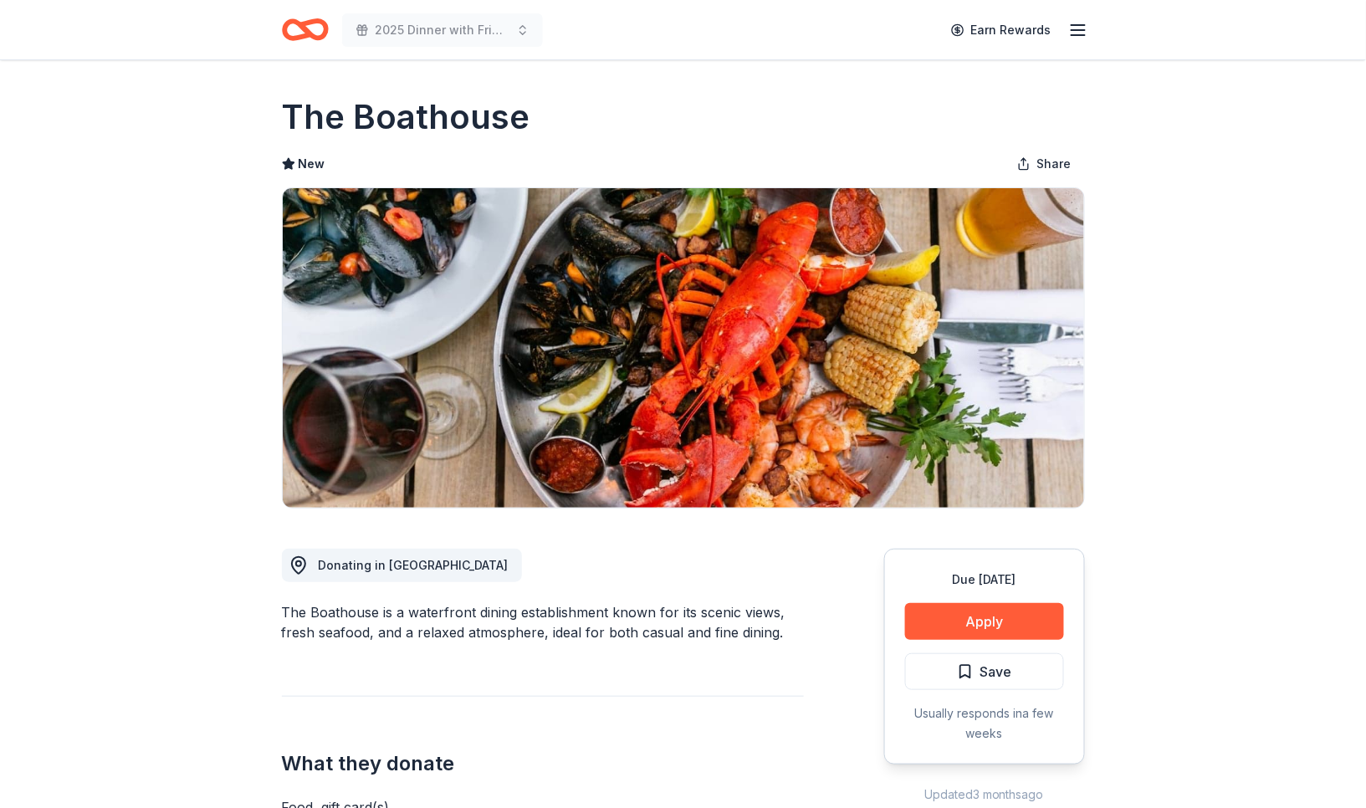
drag, startPoint x: 540, startPoint y: 120, endPoint x: 302, endPoint y: 118, distance: 238.4
click at [302, 118] on div "The Boathouse" at bounding box center [683, 117] width 803 height 47
click at [288, 609] on div "The Boathouse is a waterfront dining establishment known for its scenic views, …" at bounding box center [543, 622] width 522 height 40
drag, startPoint x: 377, startPoint y: 609, endPoint x: 290, endPoint y: 598, distance: 87.7
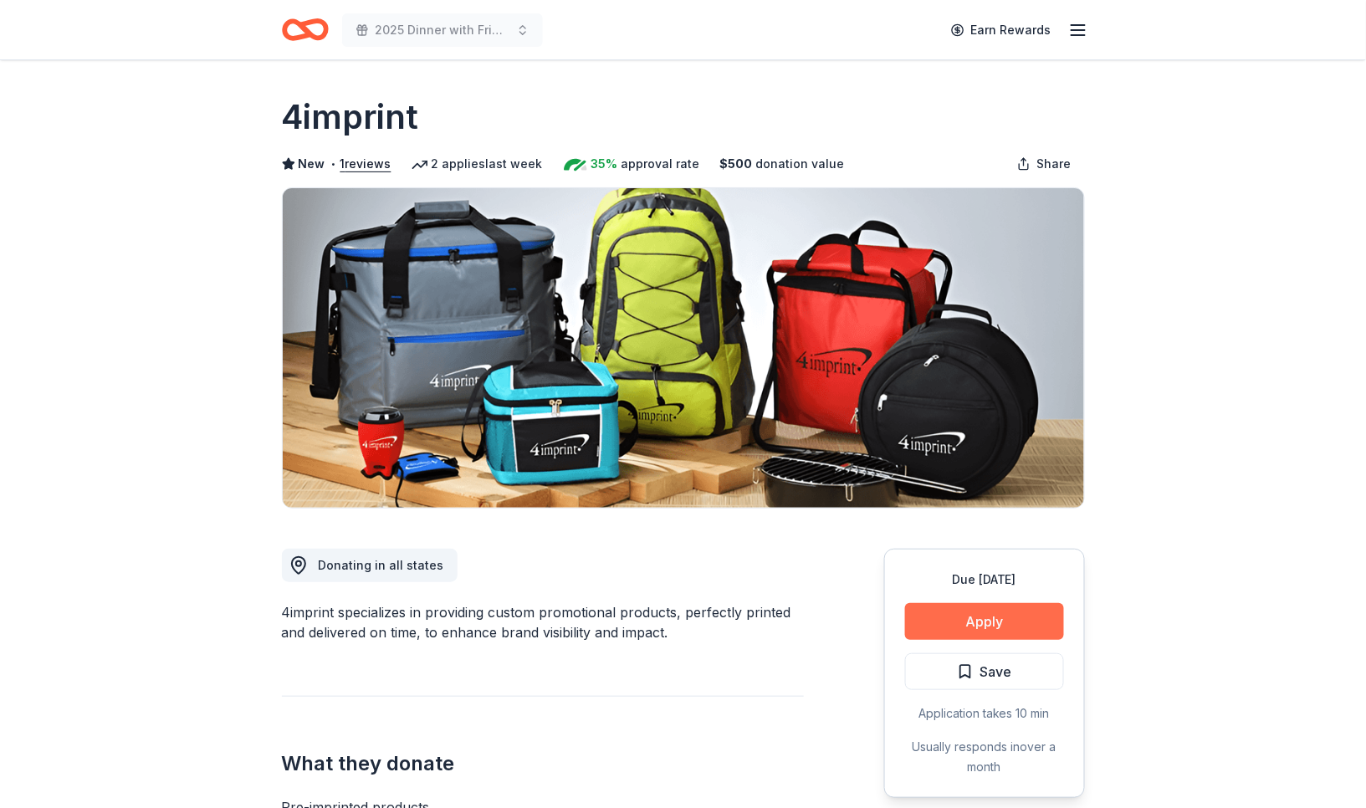
click at [948, 626] on button "Apply" at bounding box center [984, 621] width 159 height 37
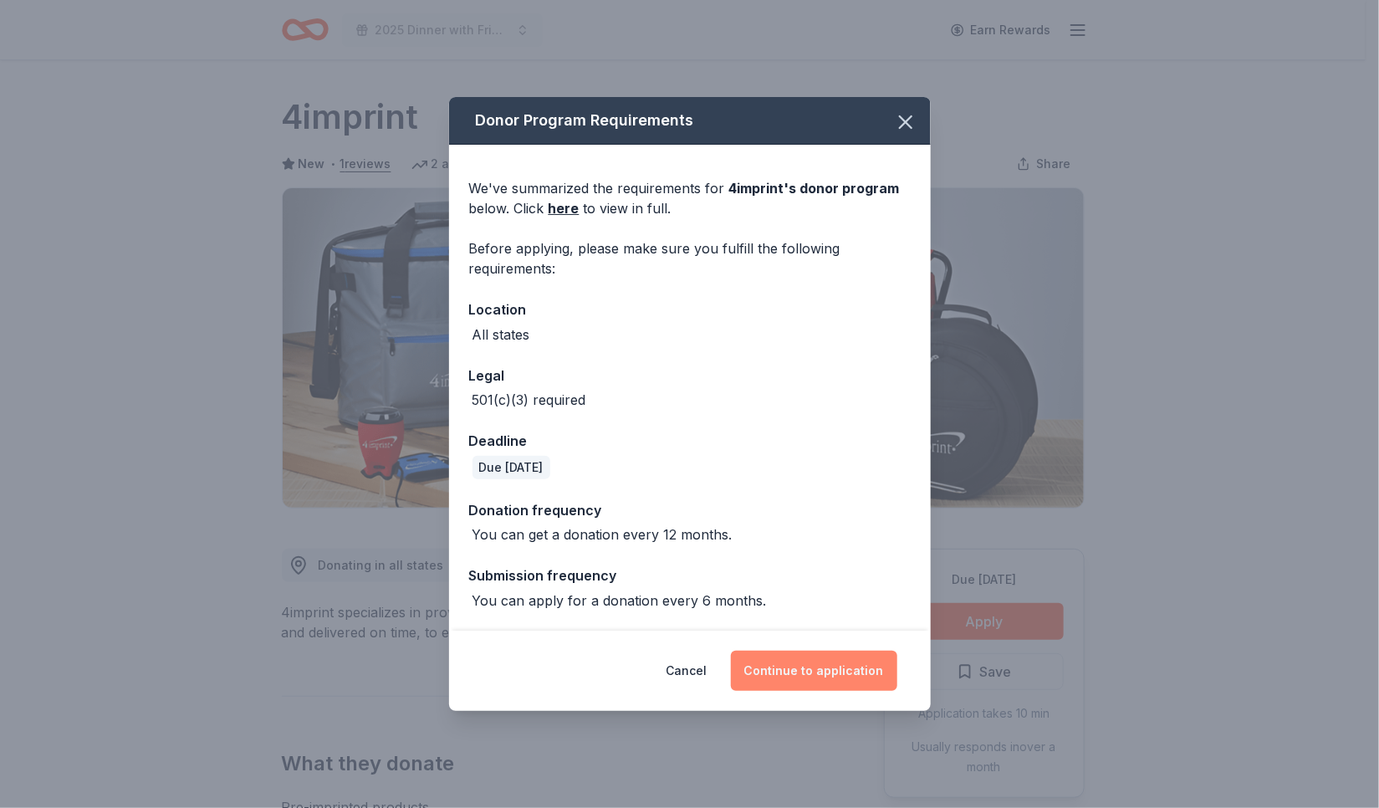
click at [797, 672] on button "Continue to application" at bounding box center [814, 671] width 166 height 40
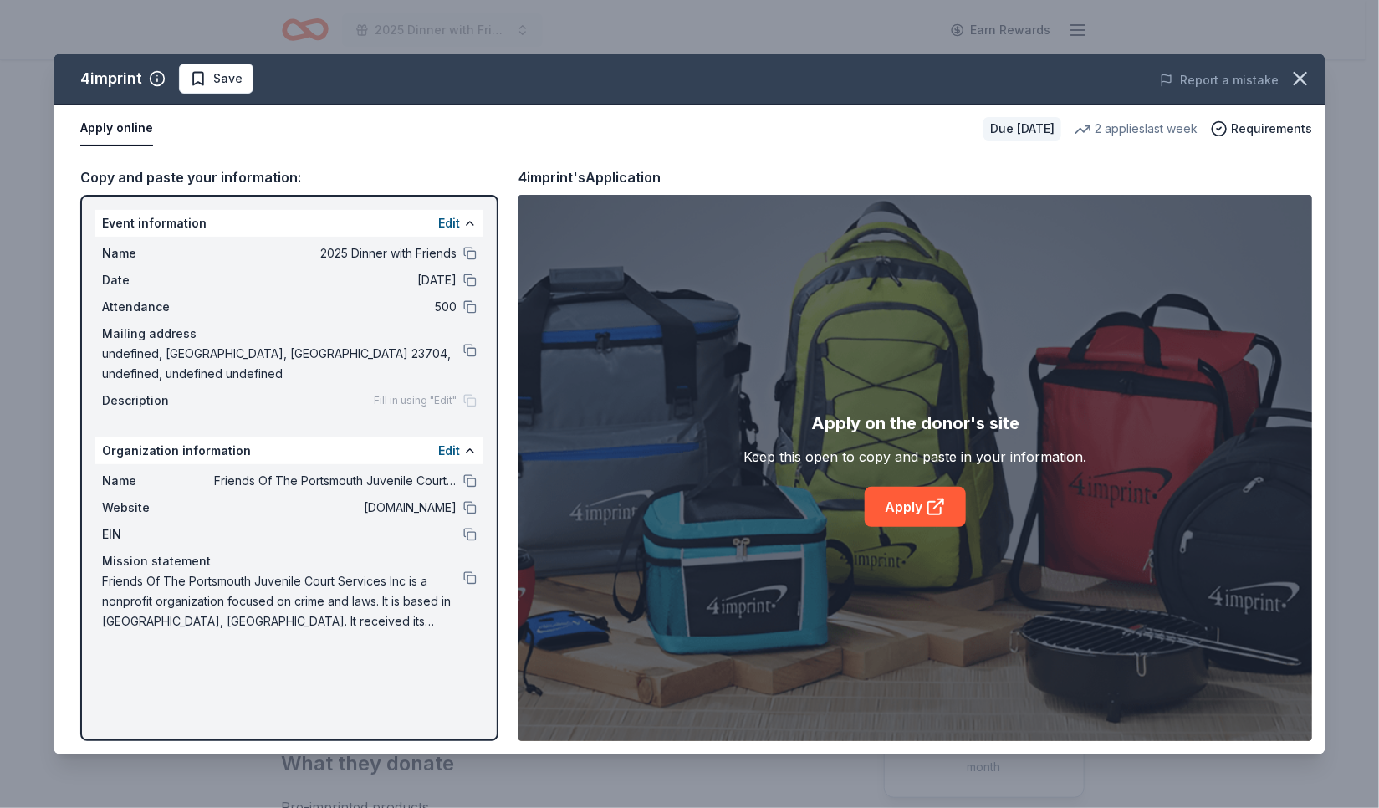
click at [409, 542] on div "EIN" at bounding box center [289, 535] width 375 height 20
click at [916, 515] on link "Apply" at bounding box center [915, 507] width 101 height 40
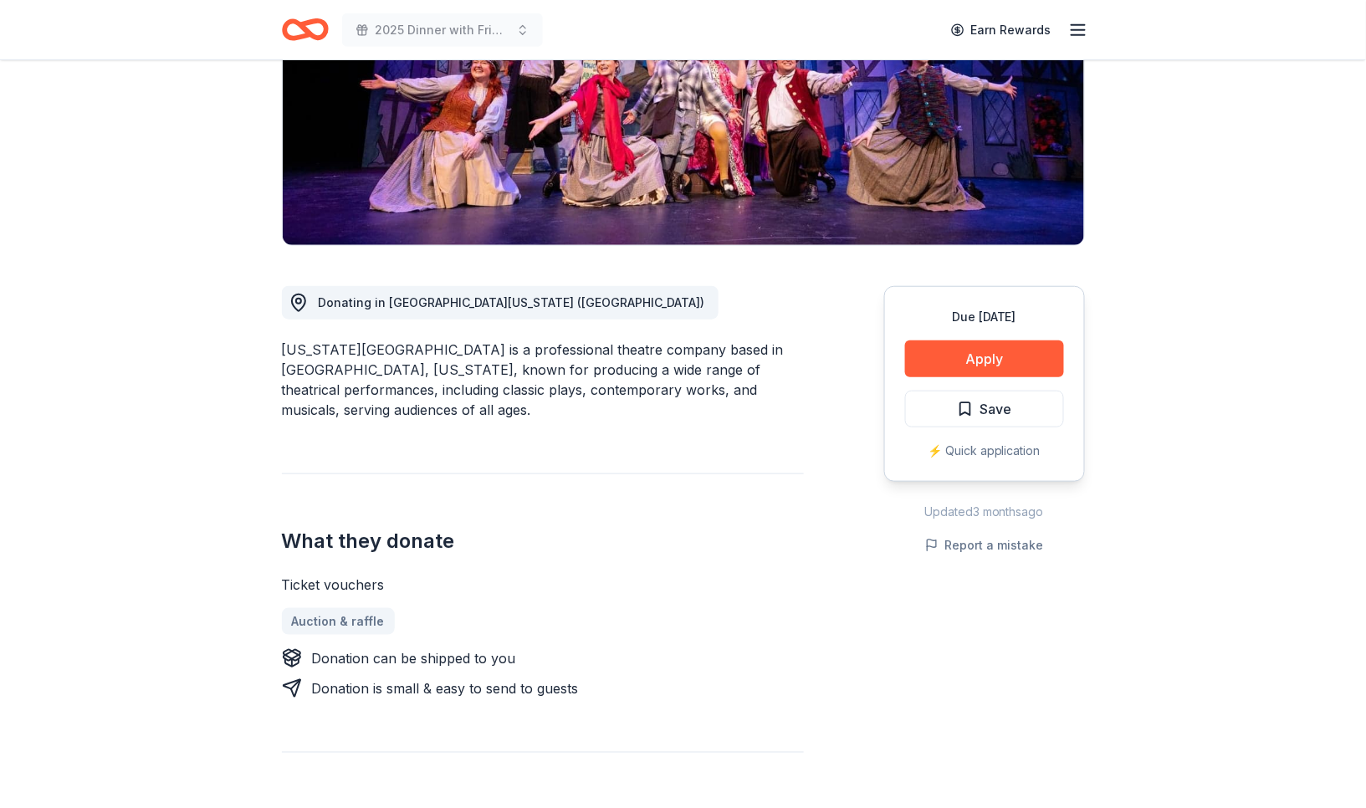
scroll to position [264, 0]
